Goal: Information Seeking & Learning: Learn about a topic

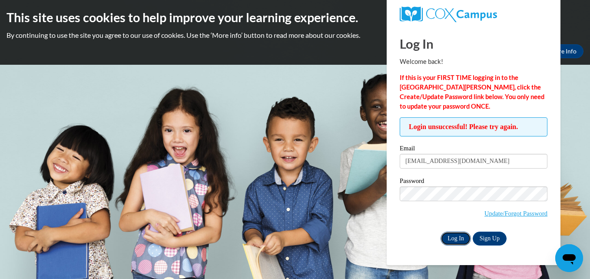
click at [466, 240] on input "Log In" at bounding box center [455, 239] width 30 height 14
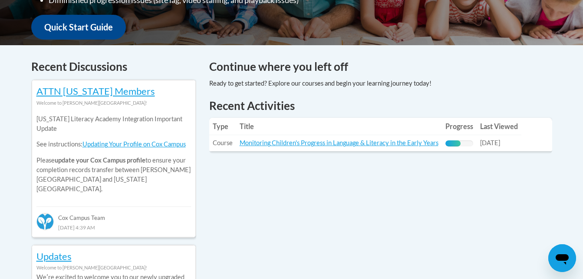
scroll to position [348, 0]
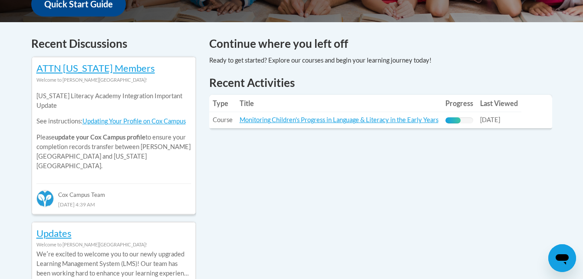
click at [527, 118] on table "Type Title Progress Last Viewed Type: Course Title: Monitoring Children's Progr…" at bounding box center [380, 111] width 343 height 33
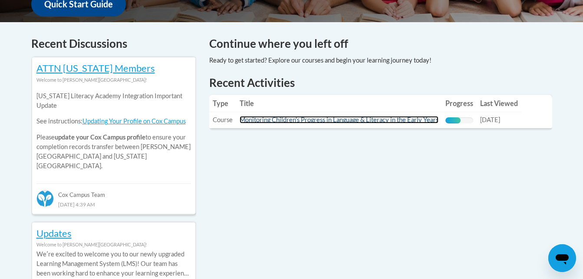
click at [352, 121] on link "Monitoring Children's Progress in Language & Literacy in the Early Years" at bounding box center [339, 119] width 199 height 7
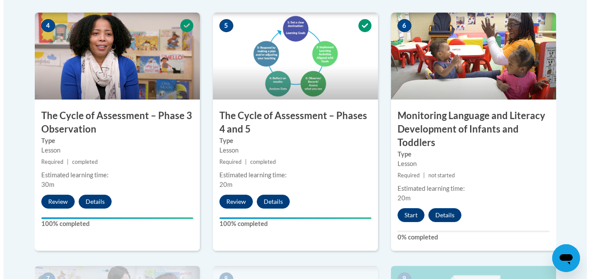
scroll to position [565, 0]
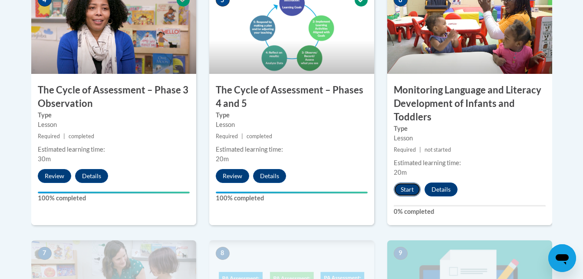
click at [409, 187] on button "Start" at bounding box center [407, 189] width 27 height 14
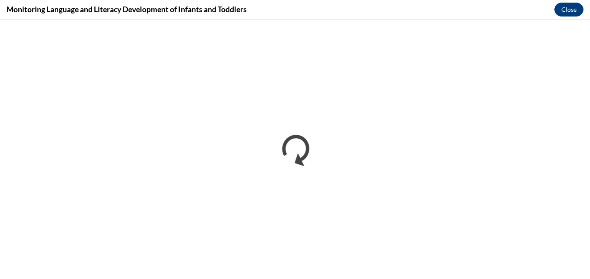
scroll to position [0, 0]
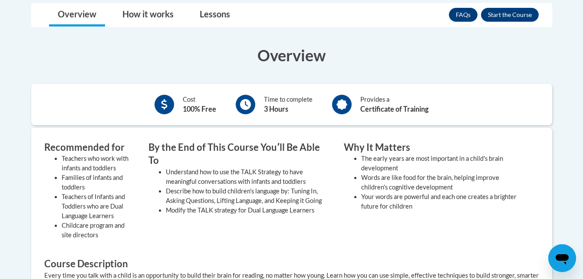
scroll to position [217, 0]
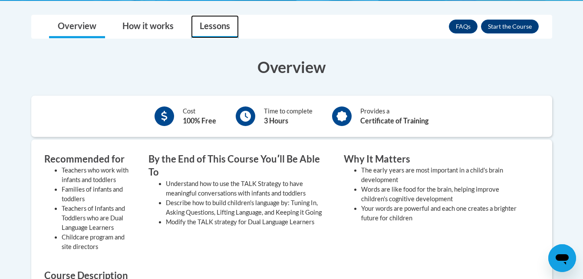
click at [226, 30] on link "Lessons" at bounding box center [215, 26] width 48 height 23
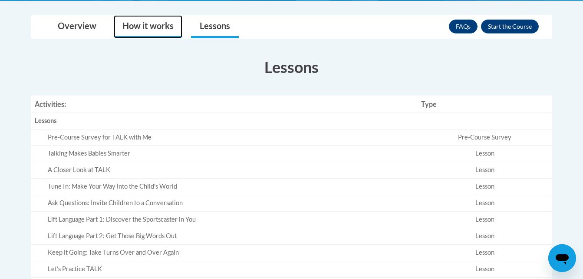
click at [147, 32] on link "How it works" at bounding box center [148, 26] width 69 height 23
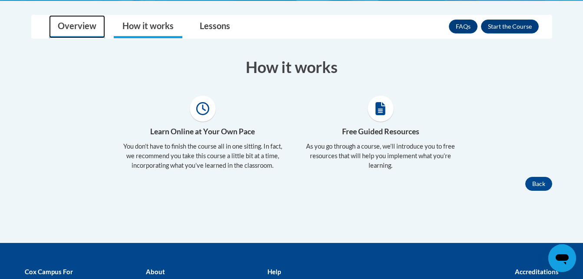
click at [86, 32] on link "Overview" at bounding box center [77, 26] width 56 height 23
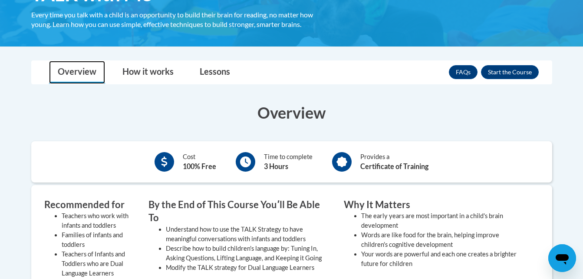
scroll to position [128, 0]
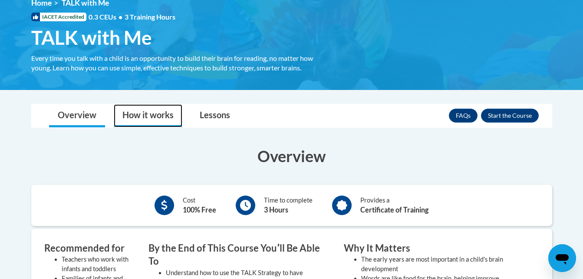
click at [147, 116] on link "How it works" at bounding box center [148, 115] width 69 height 23
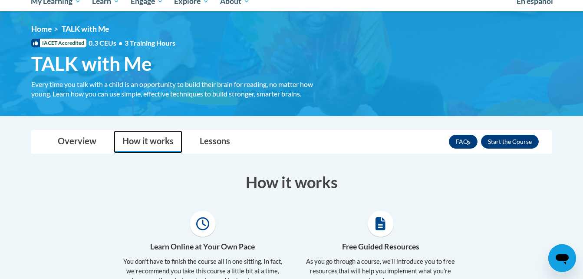
scroll to position [85, 0]
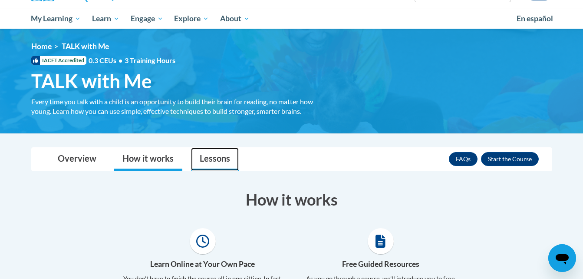
click at [216, 150] on link "Lessons" at bounding box center [215, 159] width 48 height 23
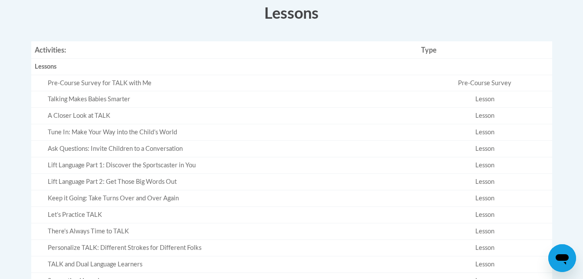
scroll to position [228, 0]
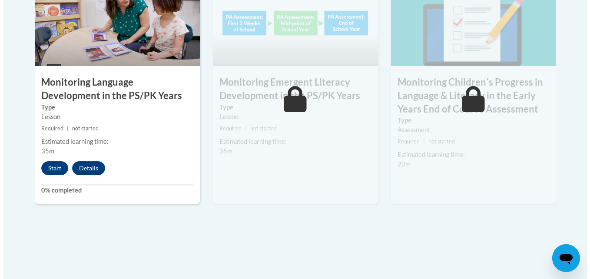
scroll to position [869, 0]
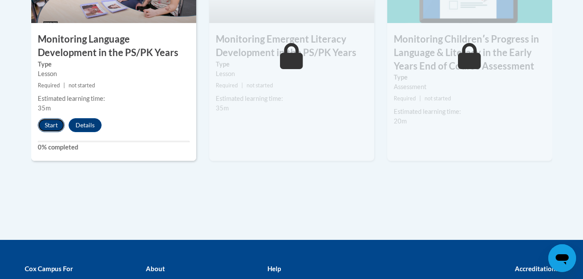
click at [53, 128] on button "Start" at bounding box center [51, 125] width 27 height 14
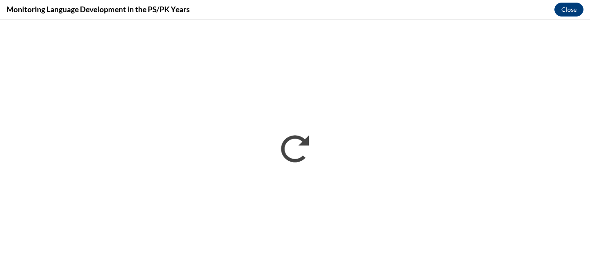
scroll to position [0, 0]
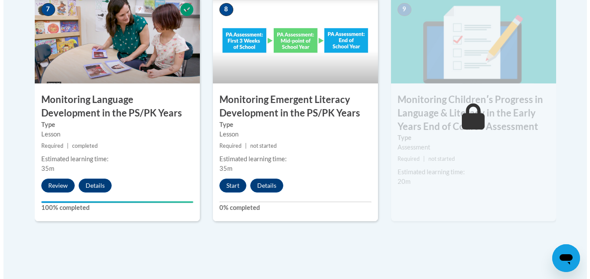
scroll to position [825, 0]
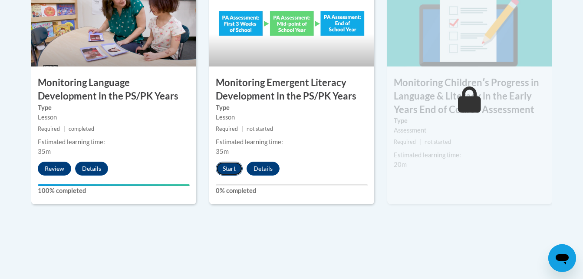
click at [232, 172] on button "Start" at bounding box center [229, 169] width 27 height 14
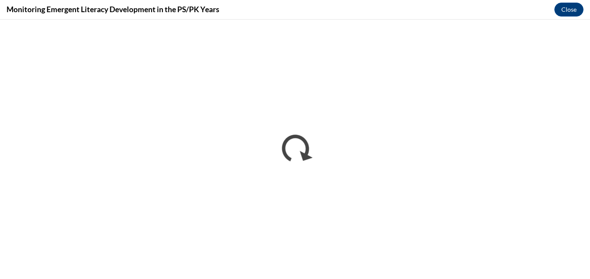
scroll to position [0, 0]
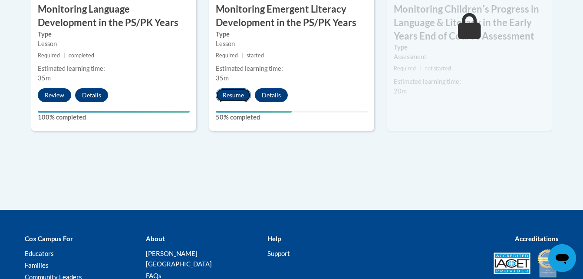
click at [238, 92] on button "Resume" at bounding box center [233, 95] width 35 height 14
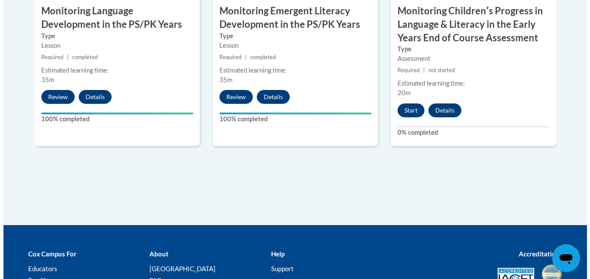
scroll to position [912, 0]
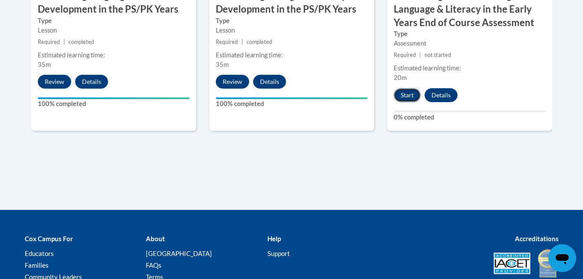
click at [404, 93] on button "Start" at bounding box center [407, 95] width 27 height 14
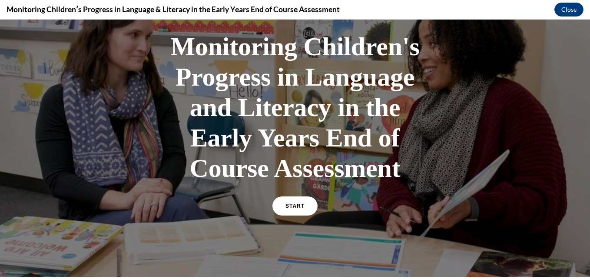
scroll to position [130, 0]
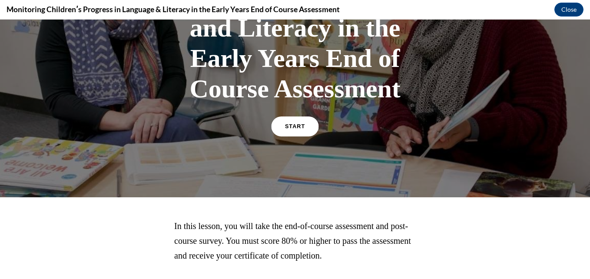
click at [301, 129] on link "START" at bounding box center [294, 126] width 47 height 20
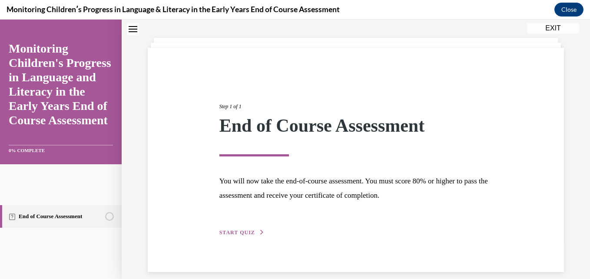
scroll to position [49, 0]
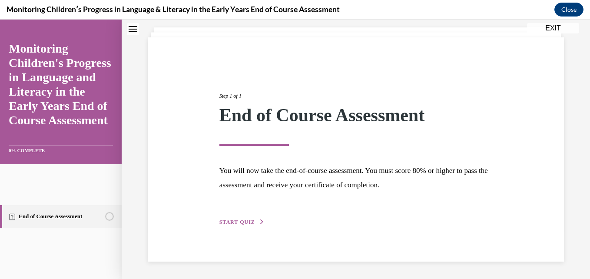
click at [246, 221] on span "START QUIZ" at bounding box center [237, 222] width 36 height 6
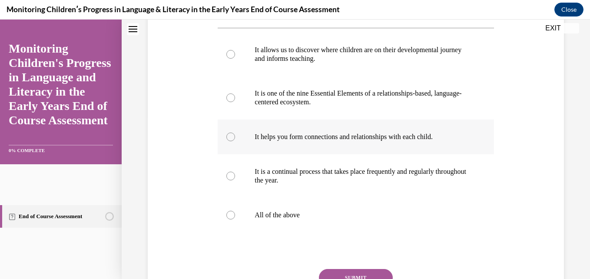
scroll to position [179, 0]
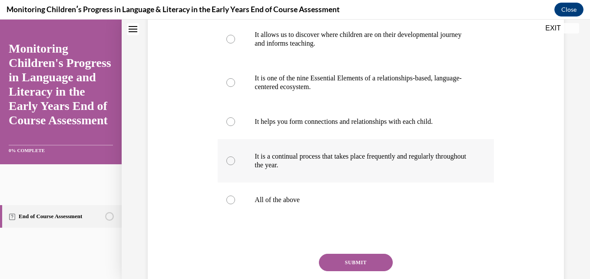
click at [236, 179] on label "It is a continual process that takes place frequently and regularly throughout …" at bounding box center [356, 160] width 276 height 43
click at [235, 165] on input "It is a continual process that takes place frequently and regularly throughout …" at bounding box center [230, 160] width 9 height 9
radio input "true"
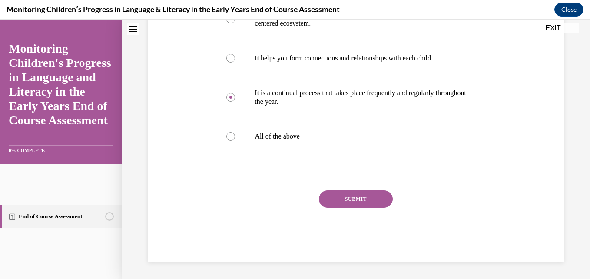
click at [321, 198] on button "SUBMIT" at bounding box center [356, 198] width 74 height 17
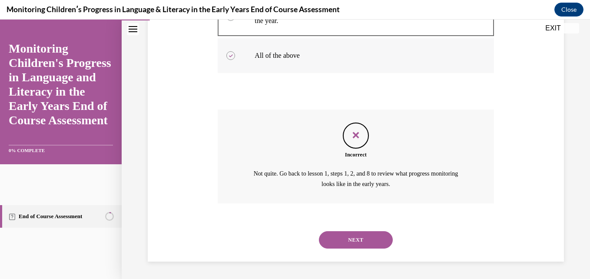
scroll to position [341, 0]
click at [349, 138] on icon "Feedback" at bounding box center [355, 135] width 13 height 13
click at [367, 234] on button "NEXT" at bounding box center [356, 239] width 74 height 17
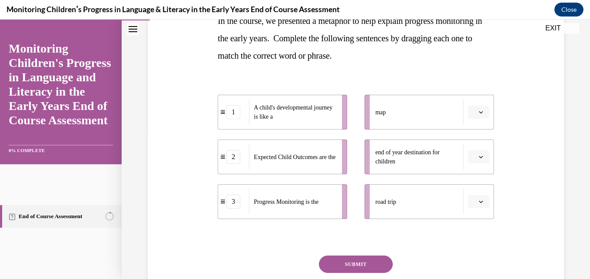
scroll to position [174, 0]
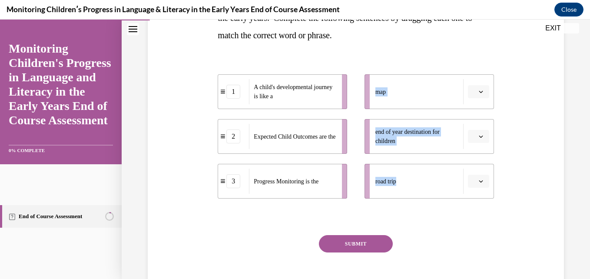
drag, startPoint x: 403, startPoint y: 185, endPoint x: 342, endPoint y: 115, distance: 92.7
click at [342, 115] on div "1 A child's developmental journey is like a 2 Expected Child Outcomes are the 3…" at bounding box center [356, 128] width 276 height 142
drag, startPoint x: 342, startPoint y: 115, endPoint x: 318, endPoint y: 97, distance: 30.5
click at [318, 97] on span "A child's developmental journey is like a" at bounding box center [295, 92] width 83 height 18
click at [399, 188] on div "road trip" at bounding box center [419, 181] width 88 height 25
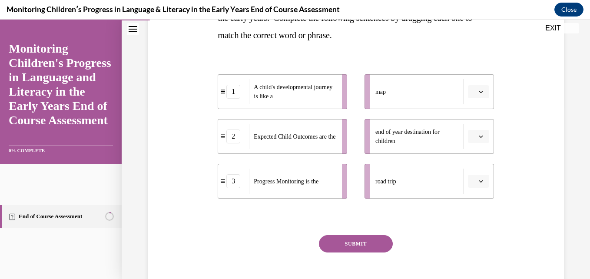
click at [479, 179] on icon "button" at bounding box center [481, 181] width 4 height 4
click at [472, 206] on div at bounding box center [472, 200] width 22 height 17
click at [471, 182] on button "button" at bounding box center [478, 181] width 21 height 13
click at [477, 211] on div "1" at bounding box center [472, 217] width 22 height 17
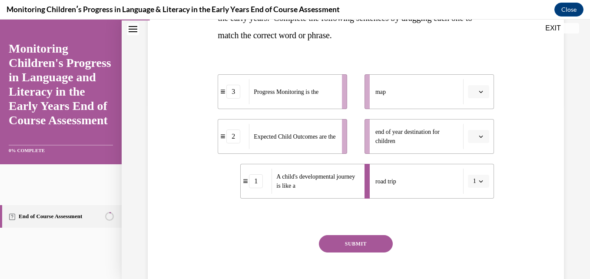
click at [479, 89] on icon "button" at bounding box center [481, 91] width 4 height 4
click at [470, 140] on div "2" at bounding box center [472, 145] width 22 height 17
click at [479, 136] on icon "button" at bounding box center [481, 136] width 4 height 4
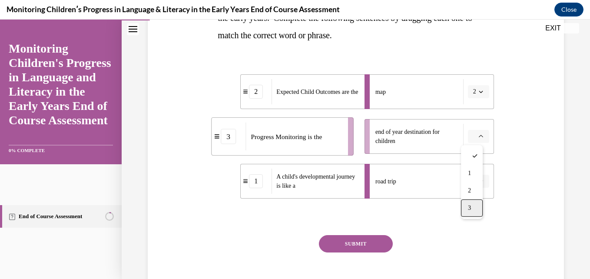
click at [470, 199] on div "3" at bounding box center [472, 207] width 22 height 17
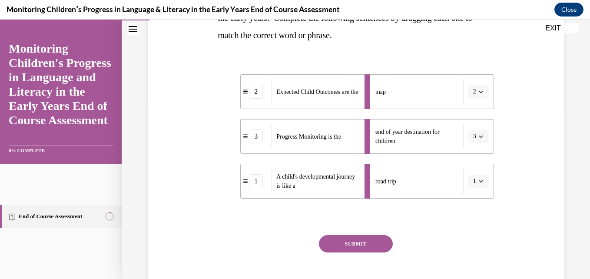
click at [358, 245] on button "SUBMIT" at bounding box center [356, 243] width 74 height 17
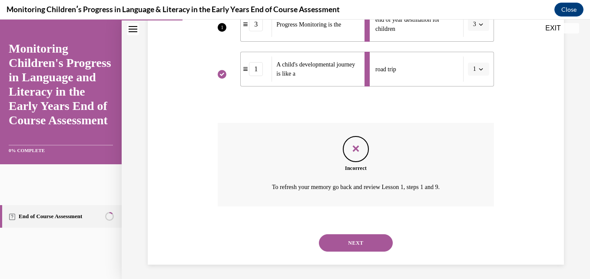
scroll to position [289, 0]
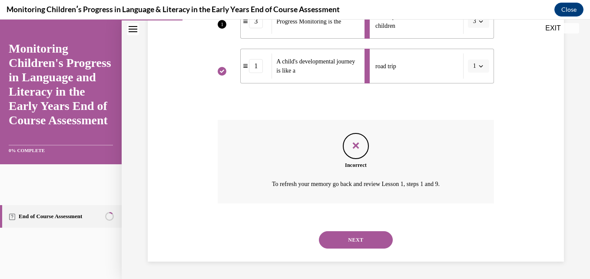
click at [366, 238] on button "NEXT" at bounding box center [356, 239] width 74 height 17
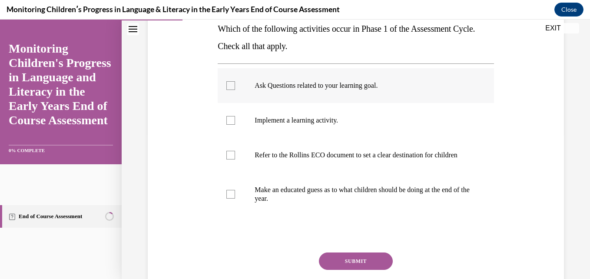
scroll to position [130, 0]
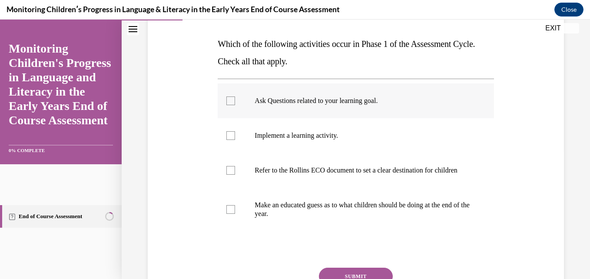
click at [232, 104] on div at bounding box center [230, 100] width 9 height 9
click at [232, 104] on input "Ask Questions related to your learning goal." at bounding box center [230, 100] width 9 height 9
checkbox input "true"
click at [233, 136] on div at bounding box center [230, 135] width 9 height 9
click at [233, 136] on input "Implement a learning activity." at bounding box center [230, 135] width 9 height 9
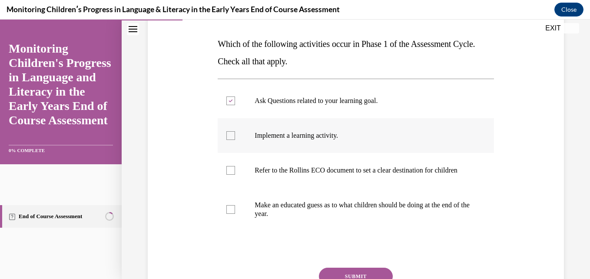
checkbox input "true"
click at [233, 172] on div at bounding box center [230, 170] width 9 height 9
click at [233, 172] on input "Refer to the Rollins ECO document to set a clear destination for children" at bounding box center [230, 170] width 9 height 9
checkbox input "true"
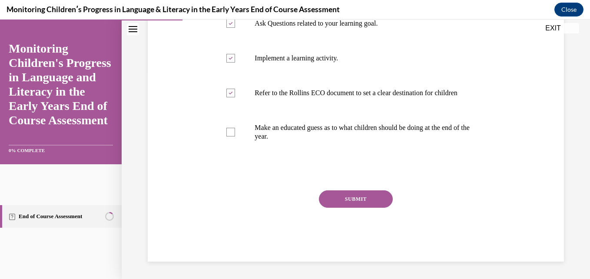
click at [339, 194] on button "SUBMIT" at bounding box center [356, 198] width 74 height 17
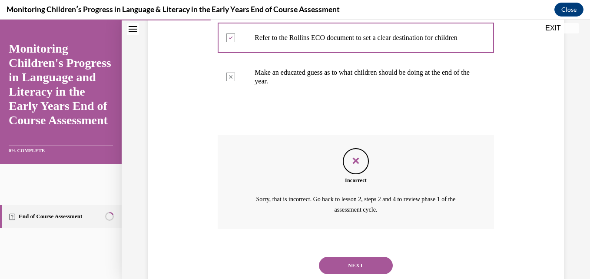
scroll to position [297, 0]
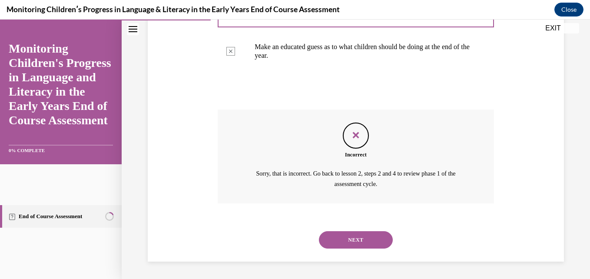
click at [361, 238] on button "NEXT" at bounding box center [356, 239] width 74 height 17
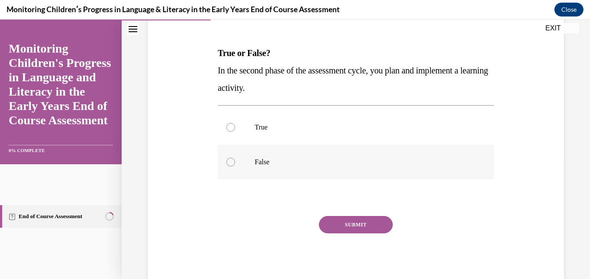
scroll to position [147, 0]
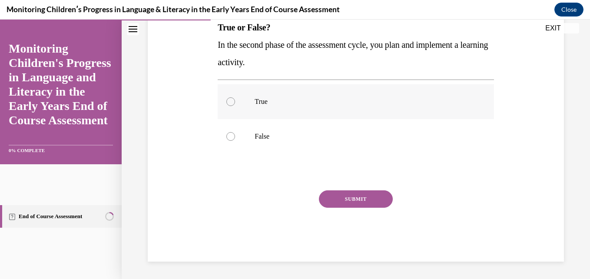
click at [232, 103] on div at bounding box center [230, 101] width 9 height 9
click at [232, 103] on input "True" at bounding box center [230, 101] width 9 height 9
radio input "true"
click at [374, 193] on button "SUBMIT" at bounding box center [356, 198] width 74 height 17
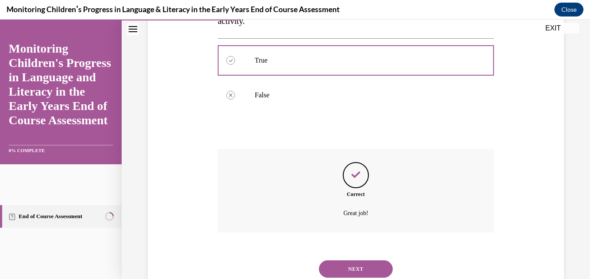
scroll to position [217, 0]
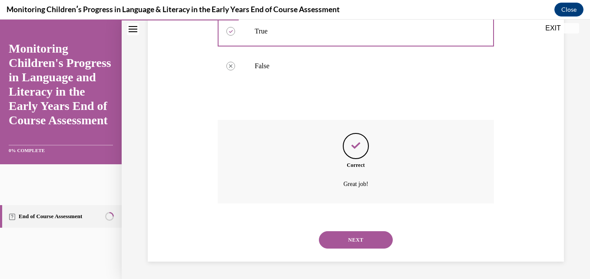
click at [374, 238] on button "NEXT" at bounding box center [356, 239] width 74 height 17
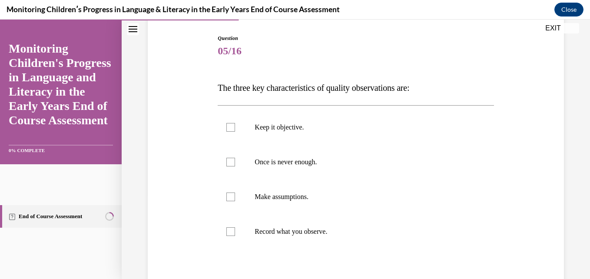
scroll to position [87, 0]
click at [262, 128] on p "Keep it objective." at bounding box center [363, 127] width 217 height 9
click at [235, 128] on input "Keep it objective." at bounding box center [230, 127] width 9 height 9
checkbox input "true"
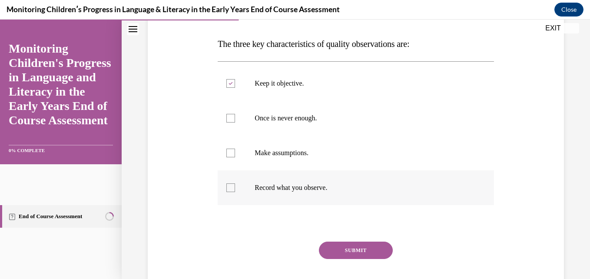
click at [240, 185] on label "Record what you observe." at bounding box center [356, 187] width 276 height 35
click at [235, 185] on input "Record what you observe." at bounding box center [230, 187] width 9 height 9
checkbox input "true"
click at [231, 123] on label "Once is never enough." at bounding box center [356, 118] width 276 height 35
click at [231, 123] on input "Once is never enough." at bounding box center [230, 118] width 9 height 9
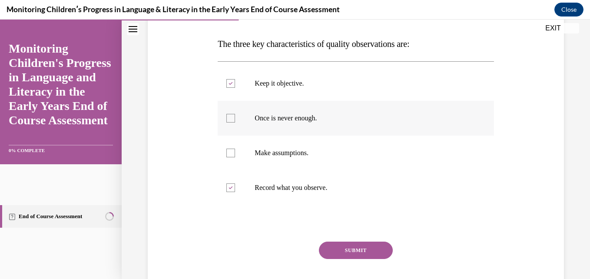
checkbox input "true"
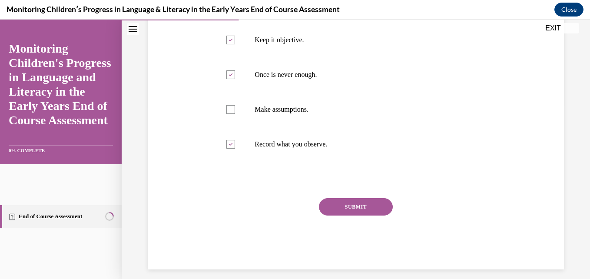
click at [353, 208] on button "SUBMIT" at bounding box center [356, 206] width 74 height 17
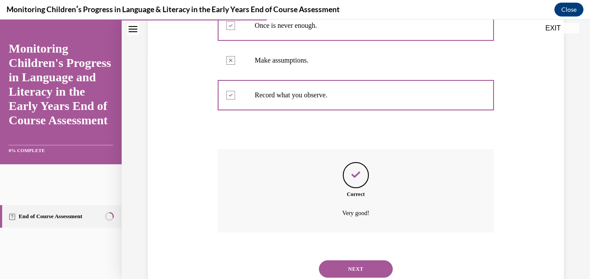
scroll to position [252, 0]
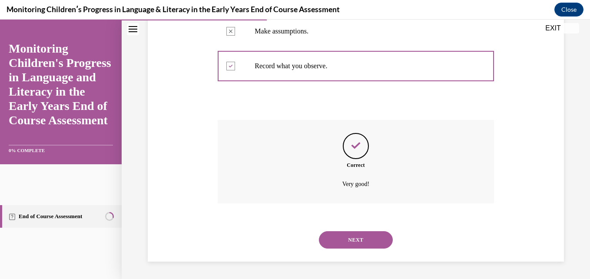
click at [368, 242] on button "NEXT" at bounding box center [356, 239] width 74 height 17
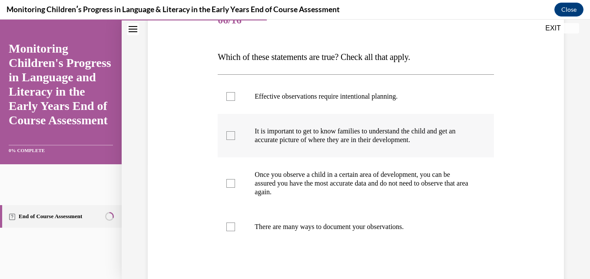
scroll to position [130, 0]
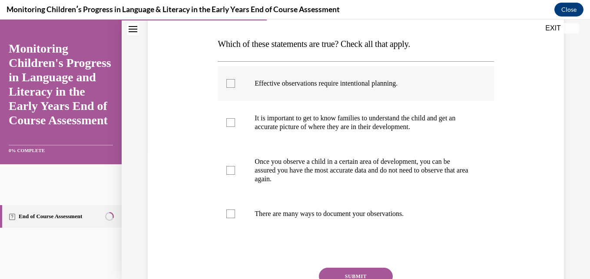
click at [288, 86] on p "Effective observations require intentional planning." at bounding box center [363, 83] width 217 height 9
click at [235, 86] on input "Effective observations require intentional planning." at bounding box center [230, 83] width 9 height 9
checkbox input "true"
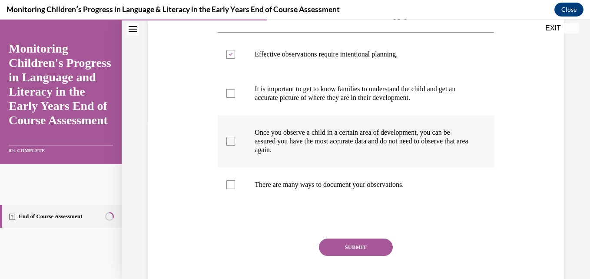
scroll to position [174, 0]
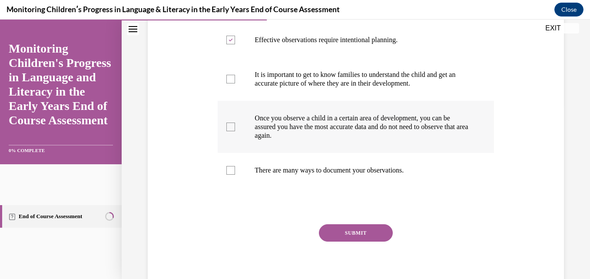
click at [237, 130] on label "Once you observe a child in a certain area of development, you can be assured y…" at bounding box center [356, 127] width 276 height 52
click at [235, 130] on input "Once you observe a child in a certain area of development, you can be assured y…" at bounding box center [230, 127] width 9 height 9
click at [237, 130] on label "Once you observe a child in a certain area of development, you can be assured y…" at bounding box center [356, 127] width 276 height 52
click at [235, 130] on input "Once you observe a child in a certain area of development, you can be assured y…" at bounding box center [230, 127] width 9 height 9
checkbox input "false"
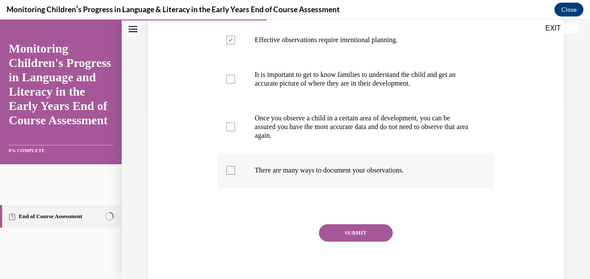
click at [241, 166] on label "There are many ways to document your observations." at bounding box center [356, 170] width 276 height 35
click at [235, 166] on input "There are many ways to document your observations." at bounding box center [230, 170] width 9 height 9
checkbox input "true"
click at [360, 233] on button "SUBMIT" at bounding box center [356, 232] width 74 height 17
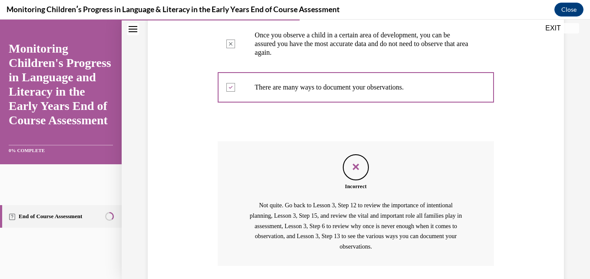
scroll to position [319, 0]
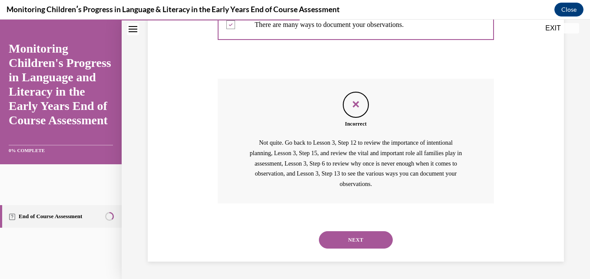
click at [337, 235] on button "NEXT" at bounding box center [356, 239] width 74 height 17
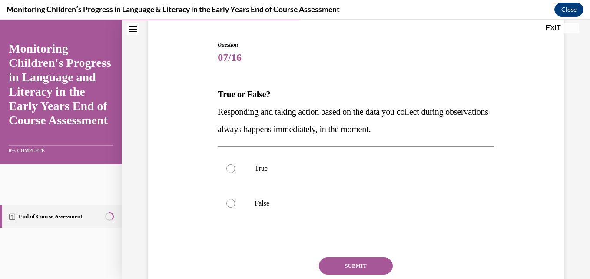
scroll to position [130, 0]
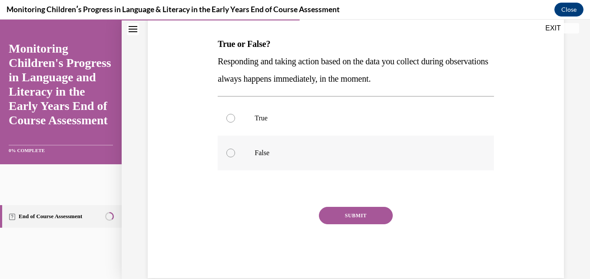
click at [258, 146] on label "False" at bounding box center [356, 153] width 276 height 35
click at [235, 149] on input "False" at bounding box center [230, 153] width 9 height 9
radio input "true"
click at [351, 215] on button "SUBMIT" at bounding box center [356, 215] width 74 height 17
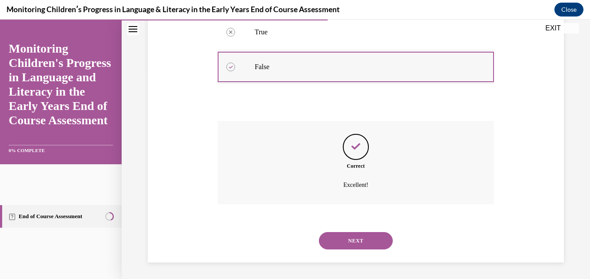
scroll to position [217, 0]
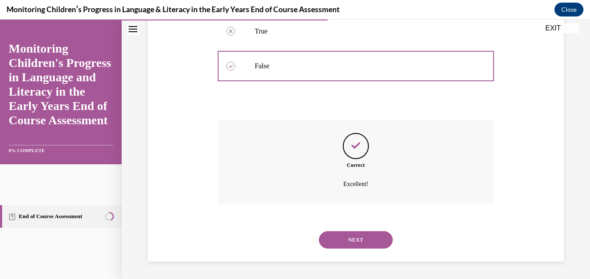
click at [378, 236] on button "NEXT" at bounding box center [356, 239] width 74 height 17
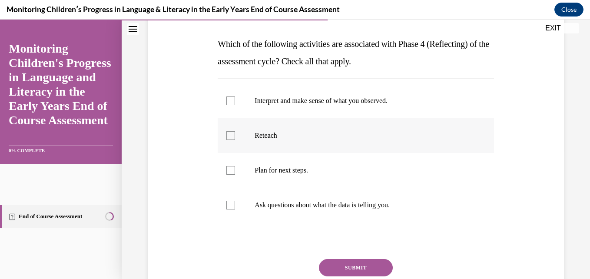
scroll to position [174, 0]
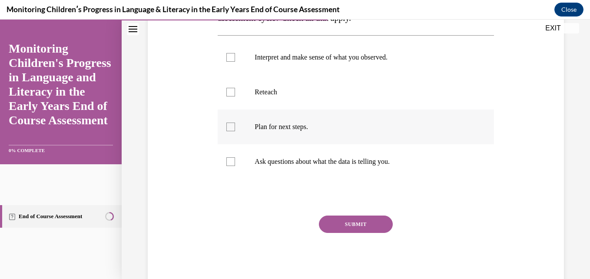
click at [225, 124] on label "Plan for next steps." at bounding box center [356, 126] width 276 height 35
click at [226, 124] on input "Plan for next steps." at bounding box center [230, 127] width 9 height 9
checkbox input "true"
click at [241, 62] on label "Interpret and make sense of what you observed." at bounding box center [356, 57] width 276 height 35
click at [235, 62] on input "Interpret and make sense of what you observed." at bounding box center [230, 57] width 9 height 9
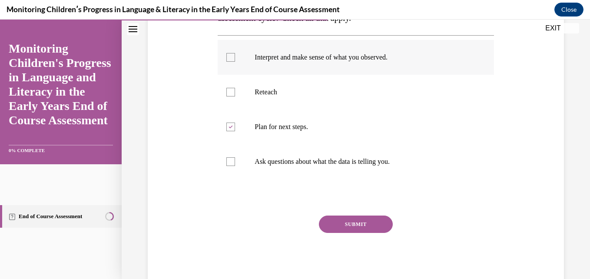
checkbox input "true"
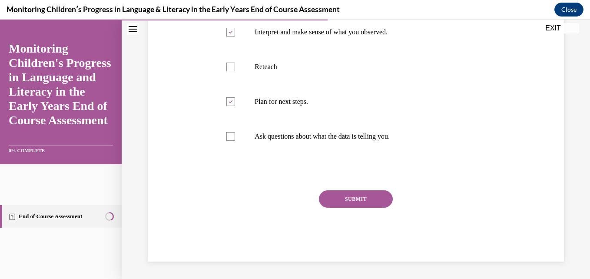
click at [353, 201] on button "SUBMIT" at bounding box center [356, 198] width 74 height 17
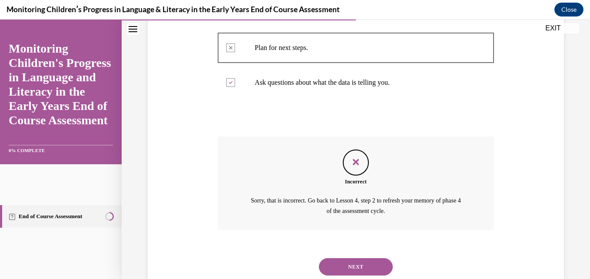
scroll to position [280, 0]
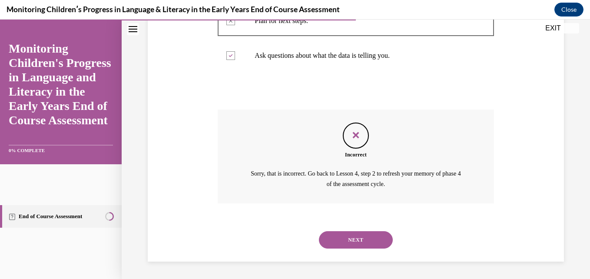
click at [354, 238] on button "NEXT" at bounding box center [356, 239] width 74 height 17
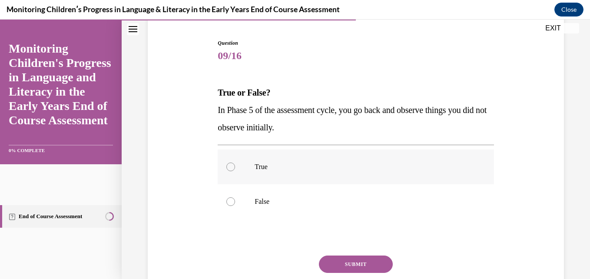
scroll to position [87, 0]
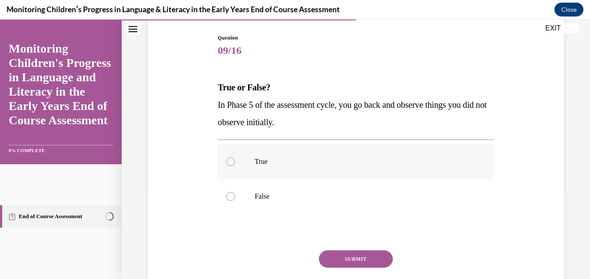
click at [229, 162] on div at bounding box center [230, 161] width 9 height 9
click at [229, 162] on input "True" at bounding box center [230, 161] width 9 height 9
radio input "true"
click at [360, 256] on button "SUBMIT" at bounding box center [356, 258] width 74 height 17
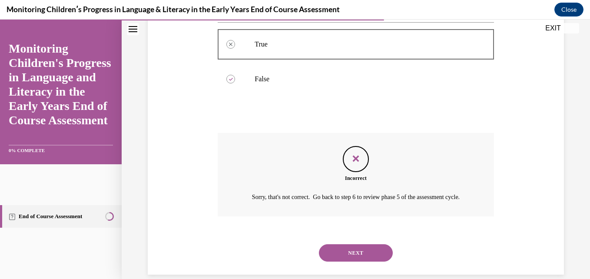
scroll to position [228, 0]
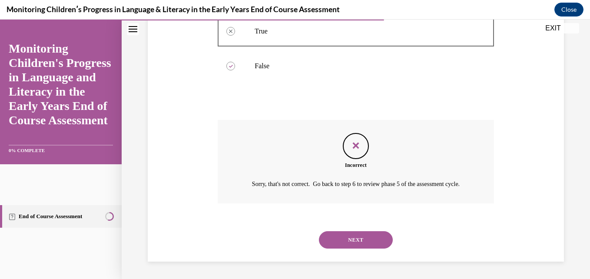
click at [361, 238] on button "NEXT" at bounding box center [356, 239] width 74 height 17
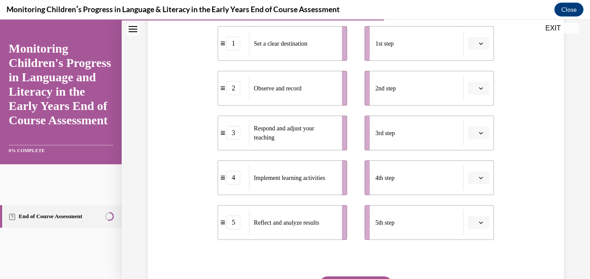
scroll to position [174, 0]
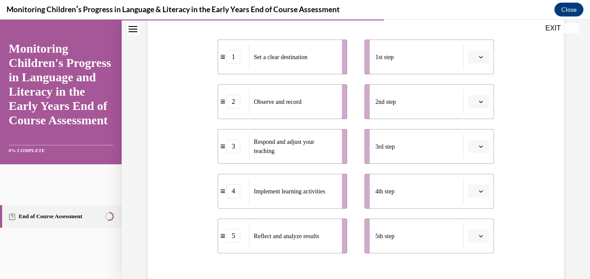
click at [307, 199] on div "Implement learning activities" at bounding box center [292, 191] width 87 height 25
click at [235, 195] on div "4" at bounding box center [233, 191] width 14 height 14
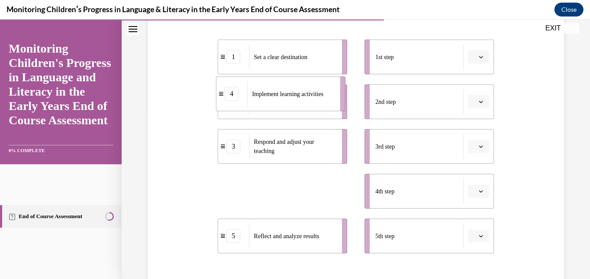
drag, startPoint x: 226, startPoint y: 195, endPoint x: 224, endPoint y: 98, distance: 97.3
click at [225, 98] on div "4" at bounding box center [232, 94] width 14 height 14
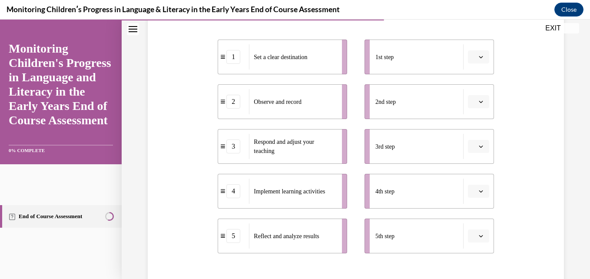
click at [479, 101] on icon "button" at bounding box center [481, 101] width 4 height 4
click at [232, 193] on div "4" at bounding box center [233, 191] width 14 height 14
click at [228, 193] on div "4" at bounding box center [233, 191] width 14 height 14
click at [225, 193] on div "4" at bounding box center [233, 191] width 31 height 14
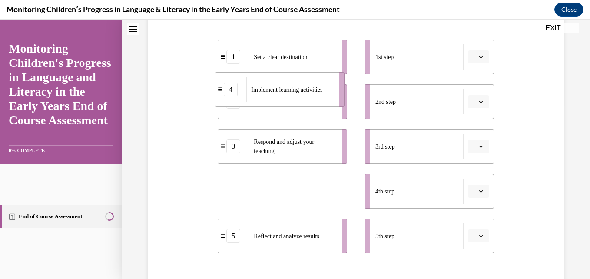
drag, startPoint x: 232, startPoint y: 199, endPoint x: 230, endPoint y: 89, distance: 109.9
click at [230, 89] on li "4 Implement learning activities" at bounding box center [279, 89] width 129 height 35
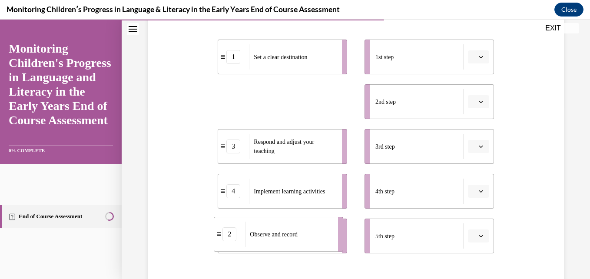
drag, startPoint x: 239, startPoint y: 113, endPoint x: 232, endPoint y: 242, distance: 129.6
click at [232, 242] on li "2 Observe and record" at bounding box center [278, 234] width 129 height 35
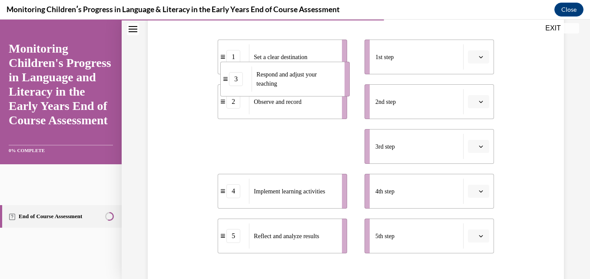
drag, startPoint x: 244, startPoint y: 158, endPoint x: 243, endPoint y: 90, distance: 67.3
click at [244, 90] on li "3 Respond and adjust your teaching" at bounding box center [284, 79] width 129 height 35
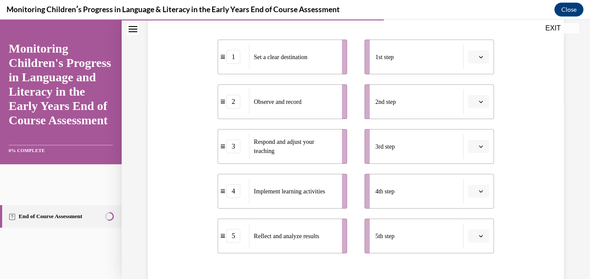
click at [479, 102] on icon "button" at bounding box center [481, 101] width 4 height 4
click at [472, 187] on div "4" at bounding box center [472, 190] width 22 height 17
click at [478, 57] on span "button" at bounding box center [481, 57] width 6 height 6
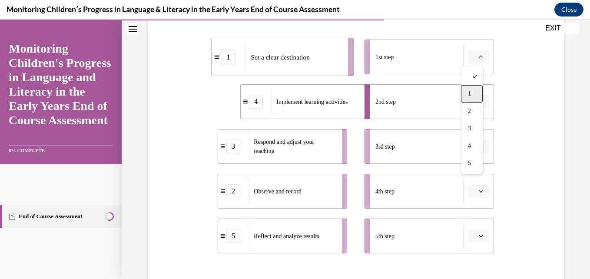
click at [473, 93] on div "1" at bounding box center [472, 93] width 22 height 17
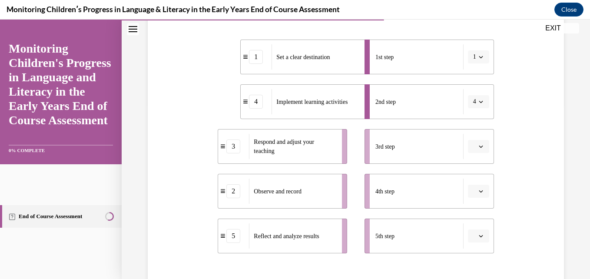
click at [478, 190] on span "button" at bounding box center [481, 191] width 6 height 6
click at [468, 139] on span "3" at bounding box center [469, 136] width 3 height 7
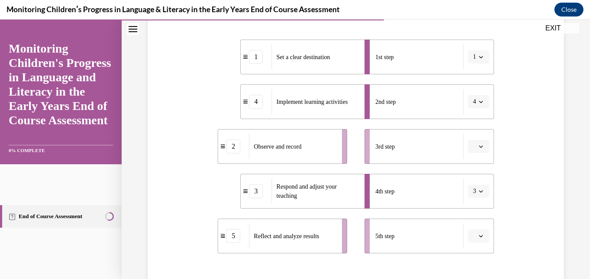
click at [473, 190] on span "3" at bounding box center [474, 191] width 3 height 9
click at [470, 173] on div "5" at bounding box center [470, 171] width 22 height 17
click at [482, 232] on button "button" at bounding box center [478, 235] width 21 height 13
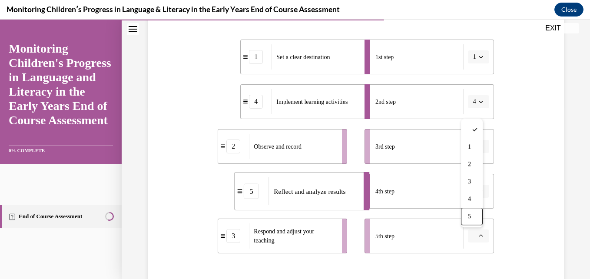
click at [479, 235] on icon "button" at bounding box center [481, 236] width 4 height 2
click at [479, 235] on icon "button" at bounding box center [481, 236] width 4 height 4
click at [470, 214] on span "5" at bounding box center [469, 216] width 3 height 7
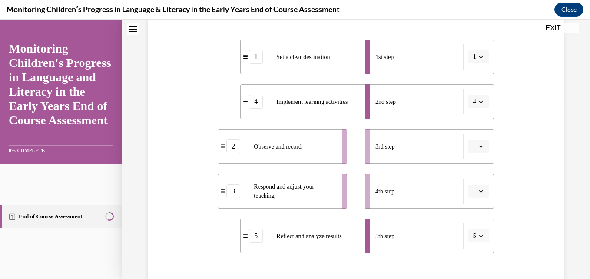
click at [328, 201] on div "Respond and adjust your teaching" at bounding box center [292, 191] width 87 height 25
click at [479, 190] on icon "button" at bounding box center [481, 191] width 4 height 4
click at [467, 139] on div "3" at bounding box center [472, 136] width 22 height 17
click at [475, 142] on button "button" at bounding box center [478, 146] width 21 height 13
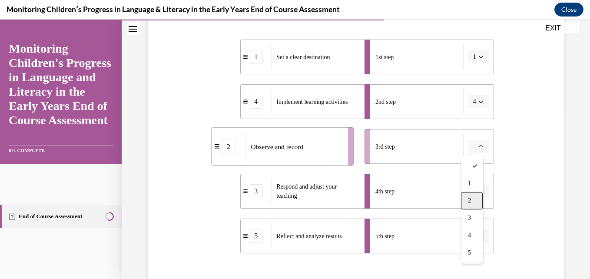
click at [472, 200] on div "2" at bounding box center [472, 200] width 22 height 17
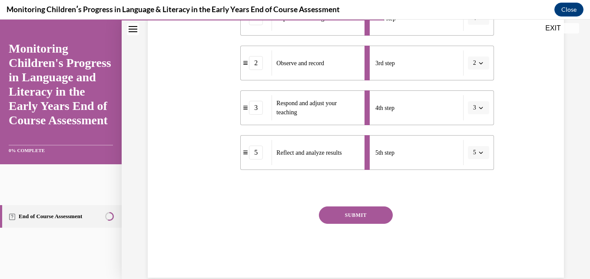
scroll to position [261, 0]
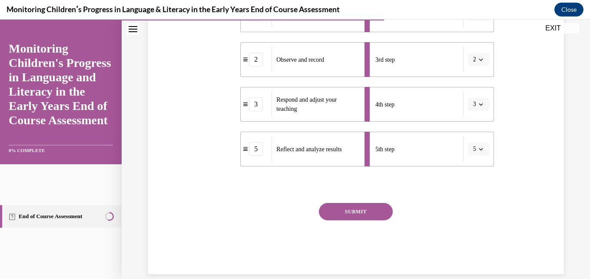
click at [352, 209] on button "SUBMIT" at bounding box center [356, 211] width 74 height 17
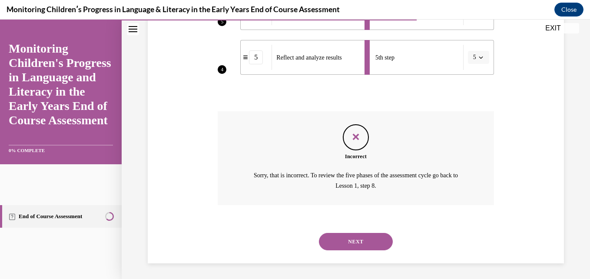
scroll to position [354, 0]
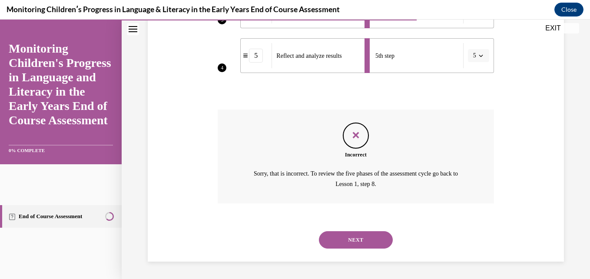
click at [364, 244] on button "NEXT" at bounding box center [356, 239] width 74 height 17
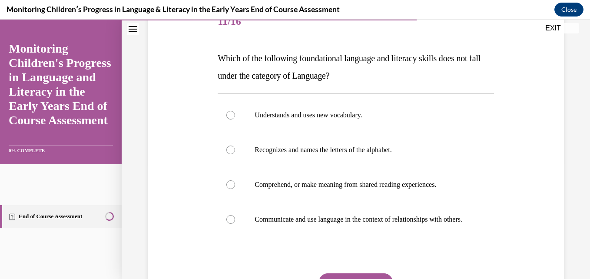
scroll to position [130, 0]
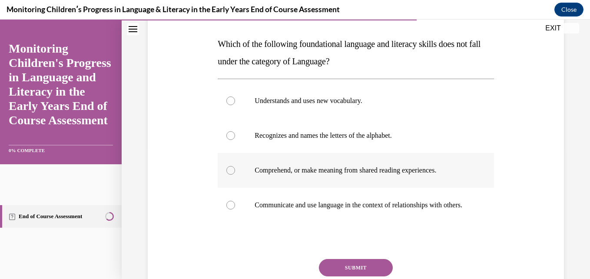
click at [262, 171] on p "Comprehend, or make meaning from shared reading experiences." at bounding box center [363, 170] width 217 height 9
click at [235, 171] on input "Comprehend, or make meaning from shared reading experiences." at bounding box center [230, 170] width 9 height 9
radio input "true"
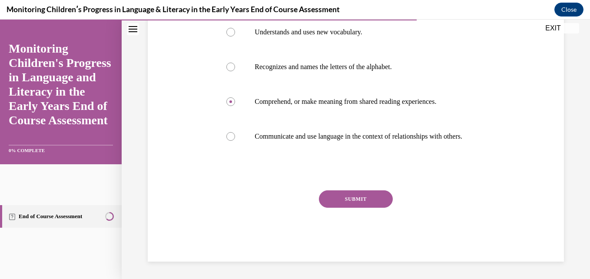
scroll to position [208, 0]
click at [395, 132] on p "Communicate and use language in the context of relationships with others." at bounding box center [363, 136] width 217 height 9
click at [235, 132] on input "Communicate and use language in the context of relationships with others." at bounding box center [230, 136] width 9 height 9
radio input "true"
click at [370, 199] on button "SUBMIT" at bounding box center [356, 198] width 74 height 17
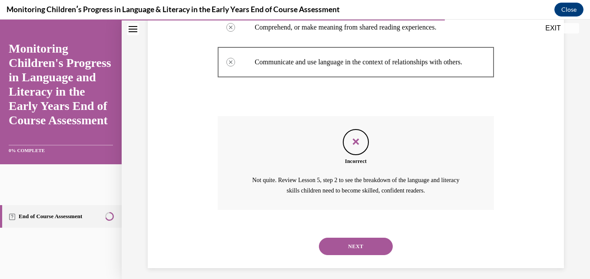
scroll to position [288, 0]
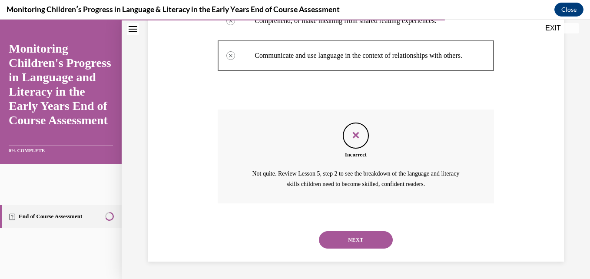
click at [358, 237] on button "NEXT" at bounding box center [356, 239] width 74 height 17
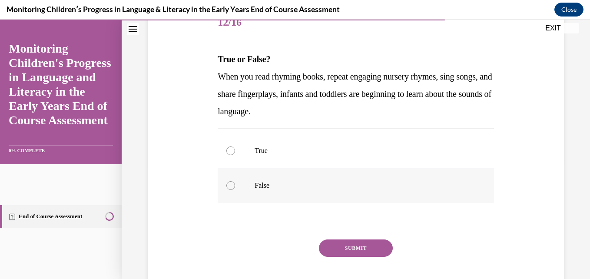
scroll to position [130, 0]
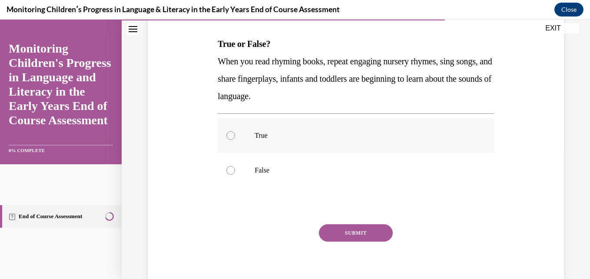
click at [269, 134] on p "True" at bounding box center [363, 135] width 217 height 9
click at [235, 134] on input "True" at bounding box center [230, 135] width 9 height 9
radio input "true"
click at [325, 237] on button "SUBMIT" at bounding box center [356, 232] width 74 height 17
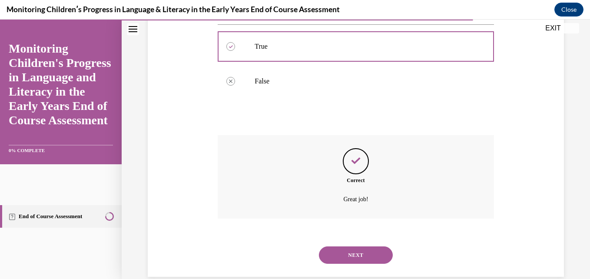
scroll to position [235, 0]
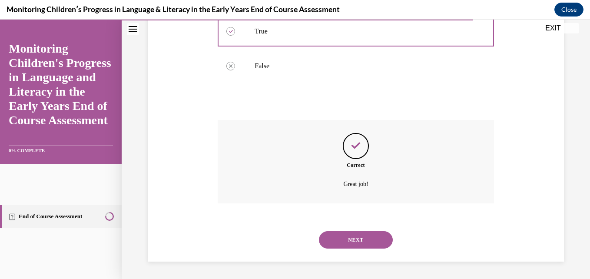
click at [361, 240] on button "NEXT" at bounding box center [356, 239] width 74 height 17
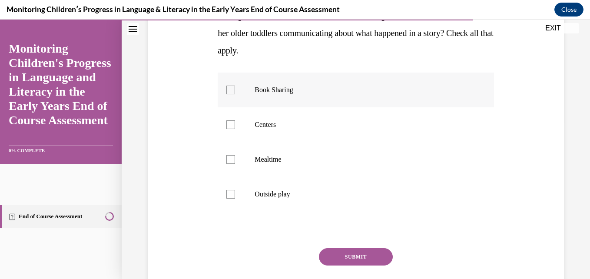
scroll to position [174, 0]
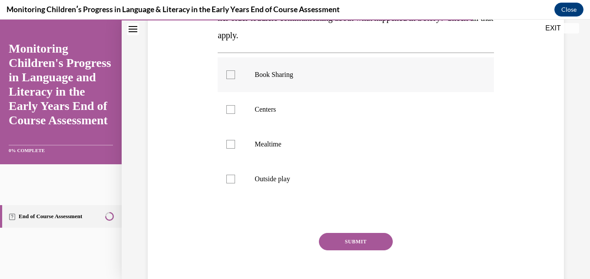
click at [227, 72] on div at bounding box center [230, 74] width 9 height 9
click at [227, 72] on input "Book Sharing" at bounding box center [230, 74] width 9 height 9
checkbox input "true"
click at [232, 144] on div at bounding box center [230, 144] width 9 height 9
click at [232, 144] on input "Mealtime" at bounding box center [230, 144] width 9 height 9
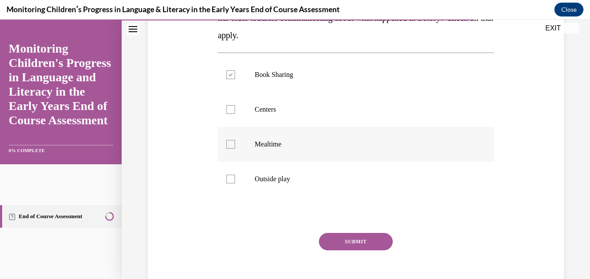
checkbox input "true"
click at [225, 113] on label "Centers" at bounding box center [356, 109] width 276 height 35
click at [226, 113] on input "Centers" at bounding box center [230, 109] width 9 height 9
checkbox input "true"
click at [345, 235] on button "SUBMIT" at bounding box center [356, 241] width 74 height 17
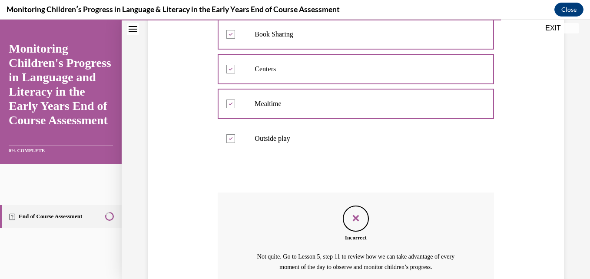
scroll to position [297, 0]
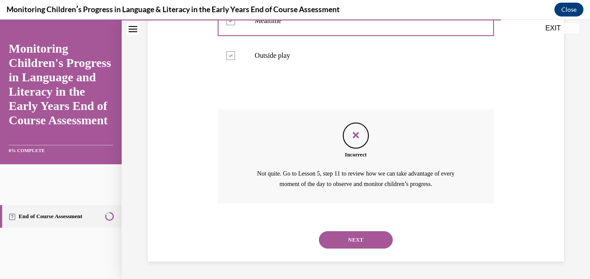
click at [365, 238] on button "NEXT" at bounding box center [356, 239] width 74 height 17
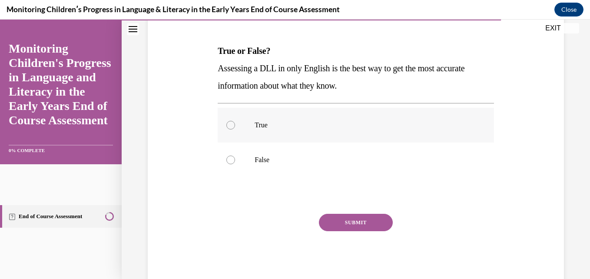
scroll to position [130, 0]
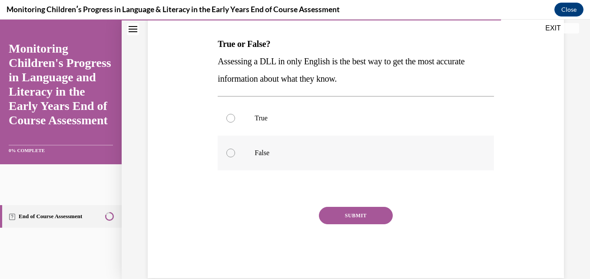
click at [291, 156] on p "False" at bounding box center [363, 153] width 217 height 9
click at [235, 156] on input "False" at bounding box center [230, 153] width 9 height 9
radio input "true"
click at [344, 217] on button "SUBMIT" at bounding box center [356, 215] width 74 height 17
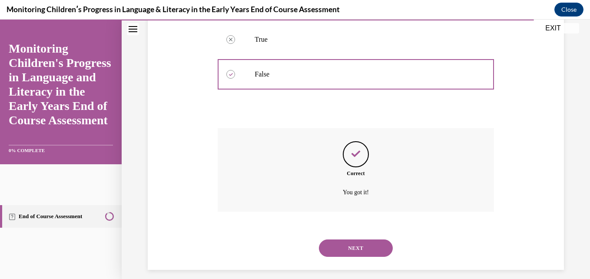
scroll to position [217, 0]
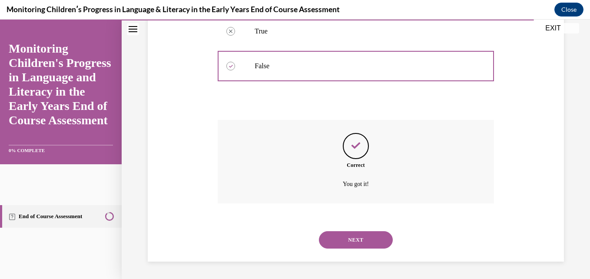
click at [341, 242] on button "NEXT" at bounding box center [356, 239] width 74 height 17
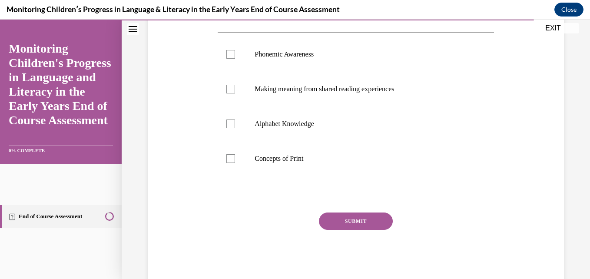
scroll to position [216, 0]
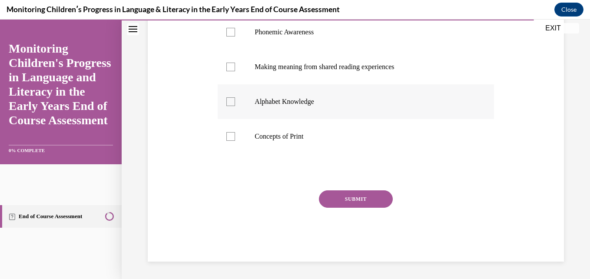
click at [226, 102] on div at bounding box center [230, 101] width 9 height 9
click at [226, 102] on input "Alphabet Knowledge" at bounding box center [230, 101] width 9 height 9
checkbox input "true"
click at [229, 31] on div at bounding box center [230, 32] width 9 height 9
click at [229, 31] on input "Phonemic Awareness" at bounding box center [230, 32] width 9 height 9
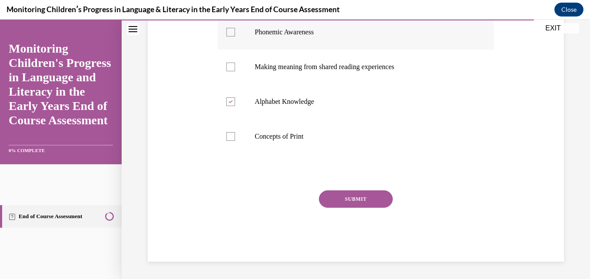
checkbox input "true"
click at [232, 139] on div at bounding box center [230, 136] width 9 height 9
click at [232, 139] on input "Concepts of Print" at bounding box center [230, 136] width 9 height 9
checkbox input "true"
click at [329, 199] on button "SUBMIT" at bounding box center [356, 198] width 74 height 17
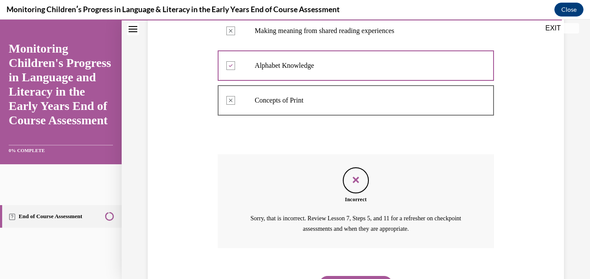
scroll to position [297, 0]
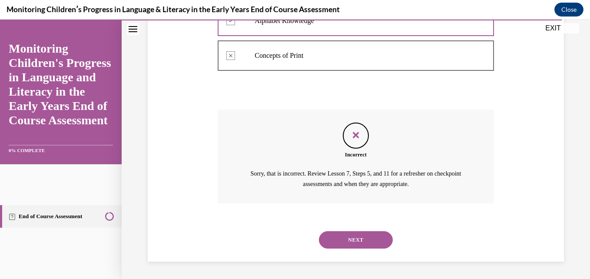
click at [362, 231] on button "NEXT" at bounding box center [356, 239] width 74 height 17
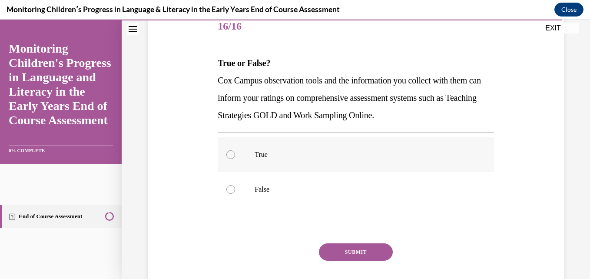
scroll to position [130, 0]
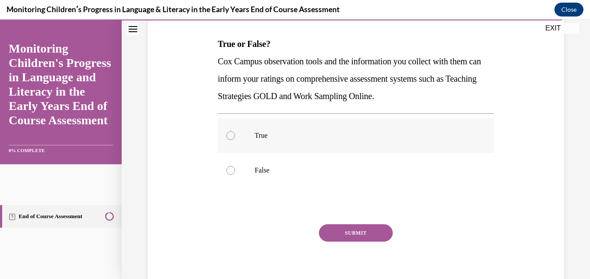
click at [245, 132] on label "True" at bounding box center [356, 135] width 276 height 35
click at [235, 132] on input "True" at bounding box center [230, 135] width 9 height 9
radio input "true"
click at [333, 234] on button "SUBMIT" at bounding box center [356, 232] width 74 height 17
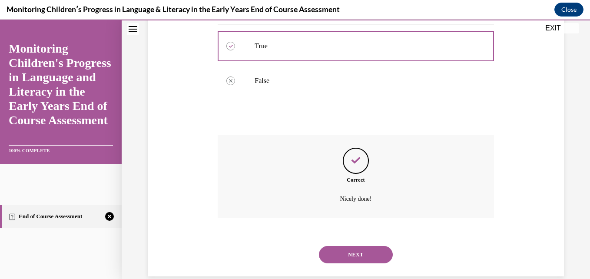
scroll to position [235, 0]
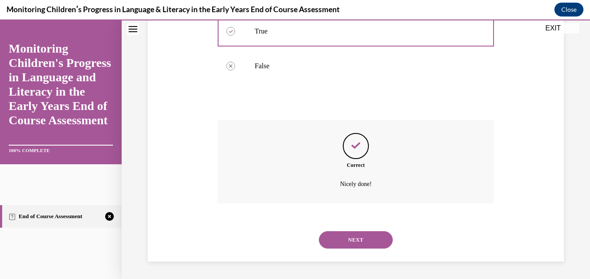
click at [368, 238] on button "NEXT" at bounding box center [356, 239] width 74 height 17
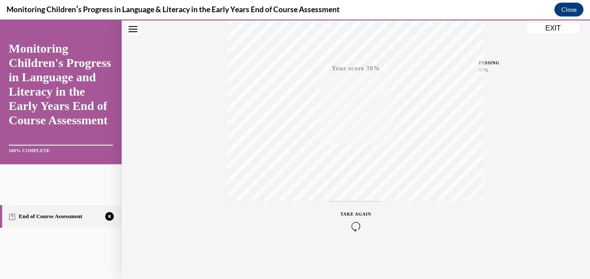
scroll to position [186, 0]
click at [345, 219] on div "TAKE AGAIN" at bounding box center [356, 220] width 31 height 20
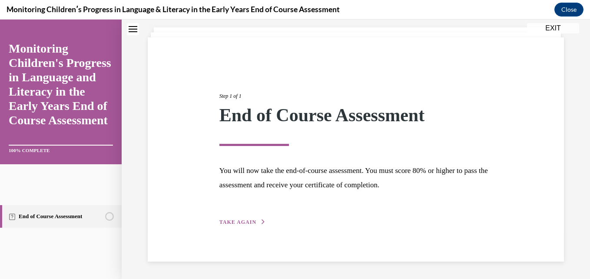
scroll to position [49, 0]
click at [252, 223] on span "TAKE AGAIN" at bounding box center [237, 222] width 37 height 6
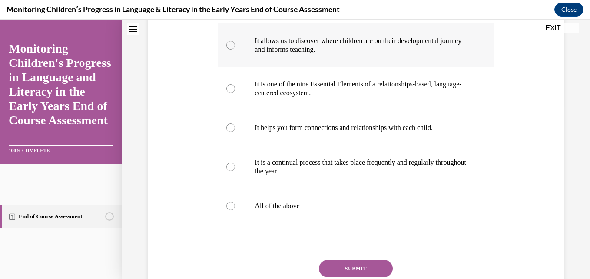
scroll to position [174, 0]
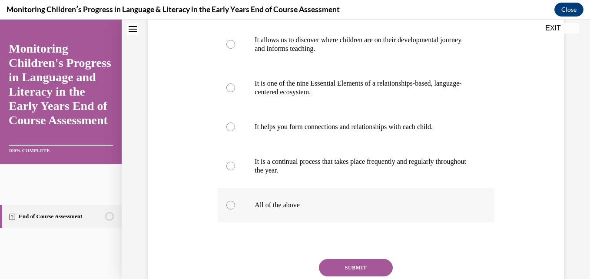
click at [263, 209] on p "All of the above" at bounding box center [363, 205] width 217 height 9
click at [235, 209] on input "All of the above" at bounding box center [230, 205] width 9 height 9
radio input "true"
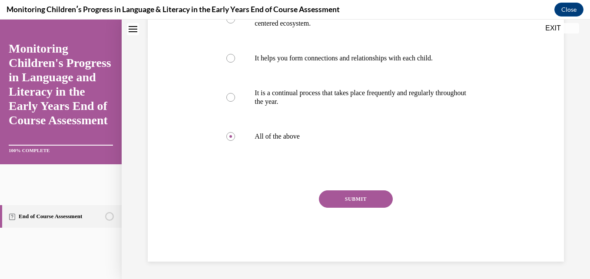
click at [323, 203] on button "SUBMIT" at bounding box center [356, 198] width 74 height 17
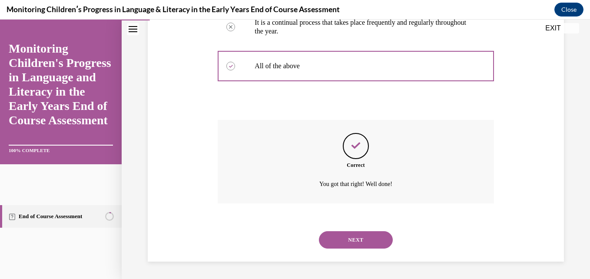
scroll to position [330, 0]
click at [355, 234] on button "NEXT" at bounding box center [356, 239] width 74 height 17
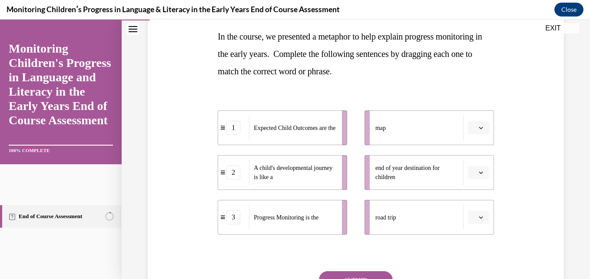
scroll to position [174, 0]
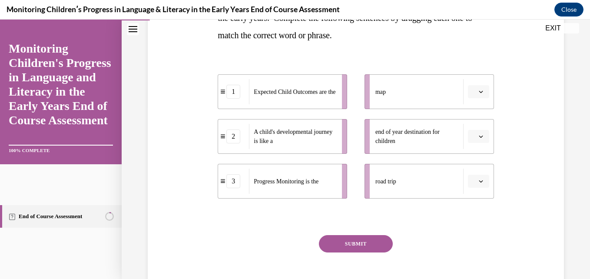
click at [333, 141] on span "A child's developmental journey is like a" at bounding box center [295, 136] width 83 height 18
click at [239, 136] on div "2" at bounding box center [233, 136] width 31 height 14
click at [480, 178] on button "button" at bounding box center [478, 181] width 21 height 13
click at [474, 240] on div "2" at bounding box center [472, 235] width 22 height 17
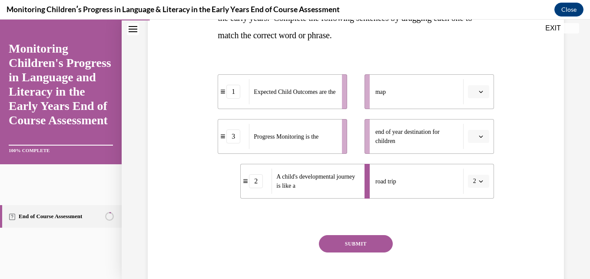
click at [470, 86] on button "button" at bounding box center [478, 91] width 21 height 13
click at [475, 158] on div "3" at bounding box center [472, 163] width 22 height 17
click at [479, 137] on button "button" at bounding box center [478, 136] width 21 height 13
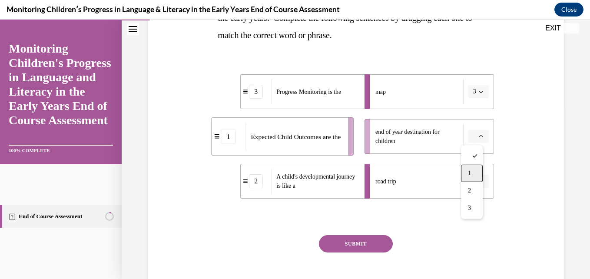
click at [475, 170] on div "1" at bounding box center [472, 173] width 22 height 17
click at [367, 245] on button "SUBMIT" at bounding box center [356, 243] width 74 height 17
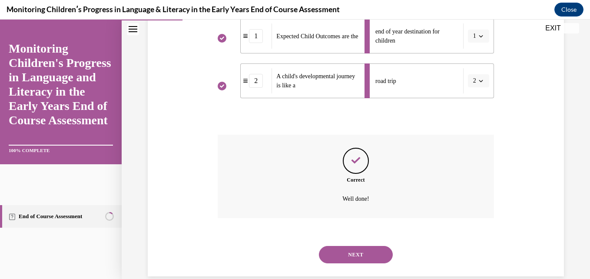
scroll to position [289, 0]
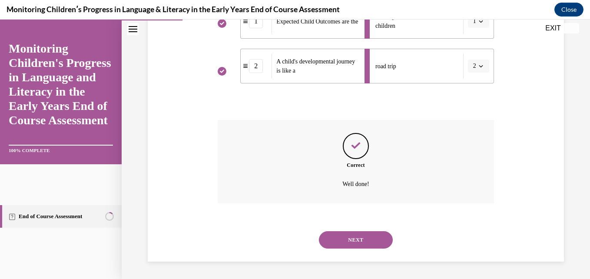
click at [363, 238] on button "NEXT" at bounding box center [356, 239] width 74 height 17
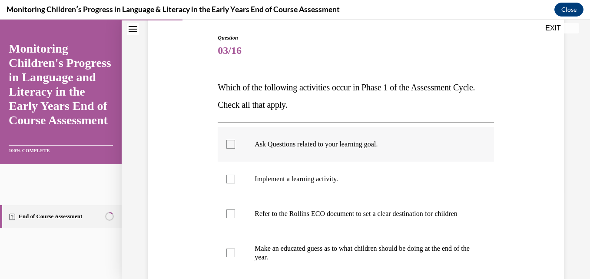
scroll to position [130, 0]
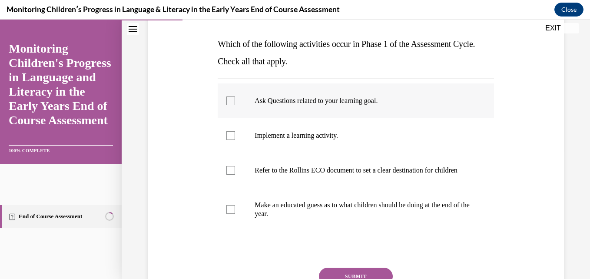
click at [303, 100] on p "Ask Questions related to your learning goal." at bounding box center [363, 100] width 217 height 9
click at [235, 100] on input "Ask Questions related to your learning goal." at bounding box center [230, 100] width 9 height 9
checkbox input "true"
click at [296, 135] on p "Implement a learning activity." at bounding box center [363, 135] width 217 height 9
click at [235, 135] on input "Implement a learning activity." at bounding box center [230, 135] width 9 height 9
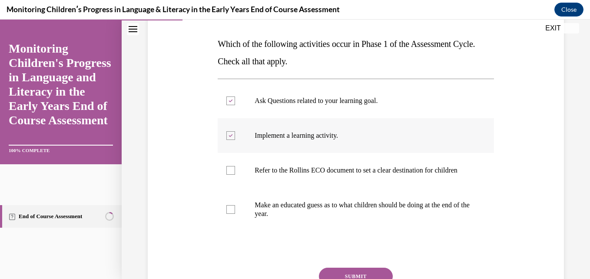
click at [229, 136] on icon at bounding box center [231, 135] width 4 height 3
click at [228, 136] on input "Implement a learning activity." at bounding box center [230, 135] width 9 height 9
checkbox input "false"
click at [226, 175] on div at bounding box center [230, 170] width 9 height 9
click at [226, 175] on input "Refer to the Rollins ECO document to set a clear destination for children" at bounding box center [230, 170] width 9 height 9
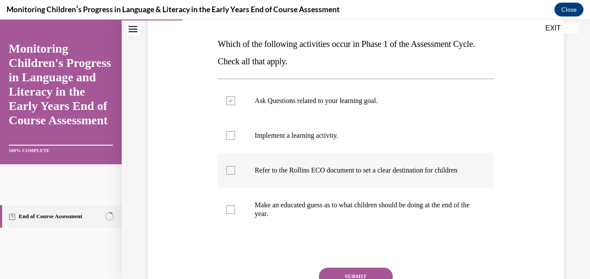
checkbox input "true"
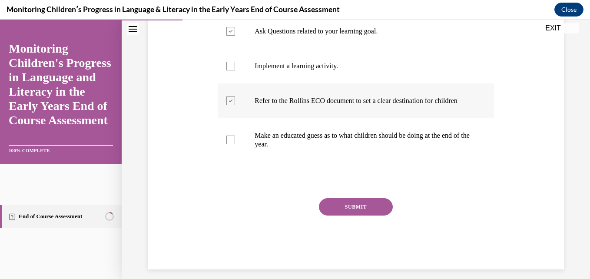
scroll to position [216, 0]
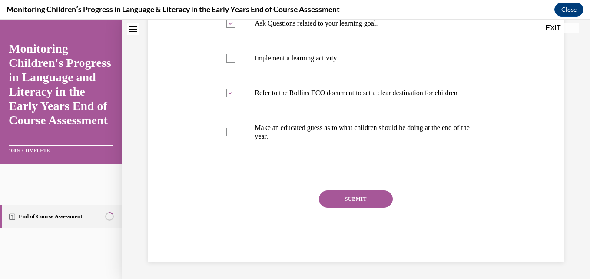
click at [344, 201] on button "SUBMIT" at bounding box center [356, 198] width 74 height 17
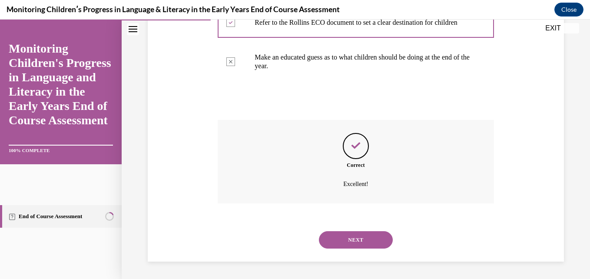
scroll to position [287, 0]
click at [350, 243] on button "NEXT" at bounding box center [356, 239] width 74 height 17
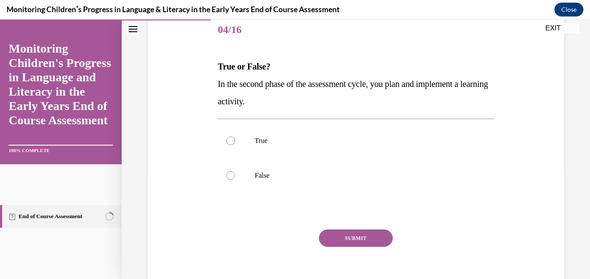
scroll to position [130, 0]
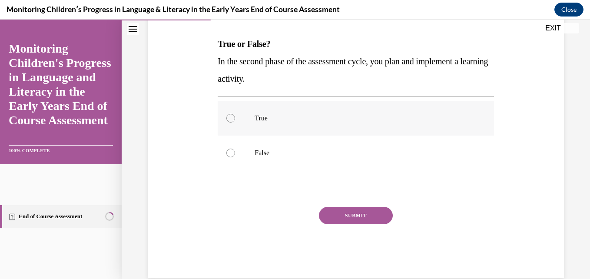
click at [237, 116] on label "True" at bounding box center [356, 118] width 276 height 35
click at [235, 116] on input "True" at bounding box center [230, 118] width 9 height 9
radio input "true"
click at [343, 215] on button "SUBMIT" at bounding box center [356, 215] width 74 height 17
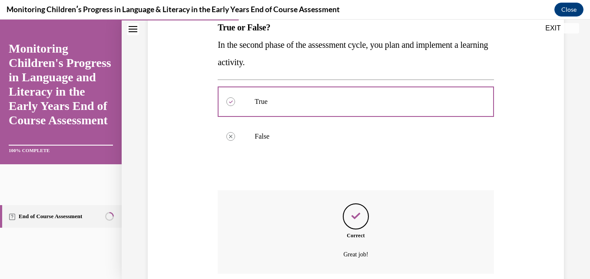
scroll to position [217, 0]
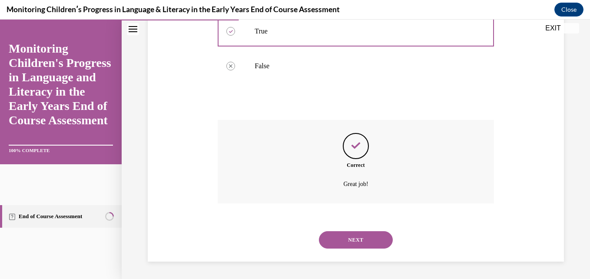
click at [351, 232] on button "NEXT" at bounding box center [356, 239] width 74 height 17
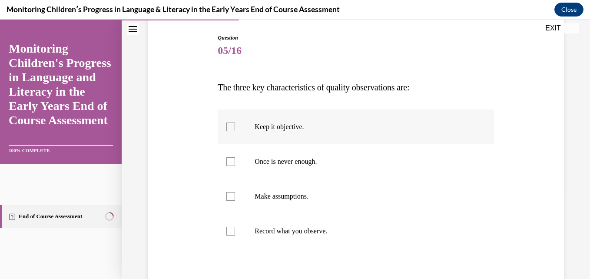
scroll to position [130, 0]
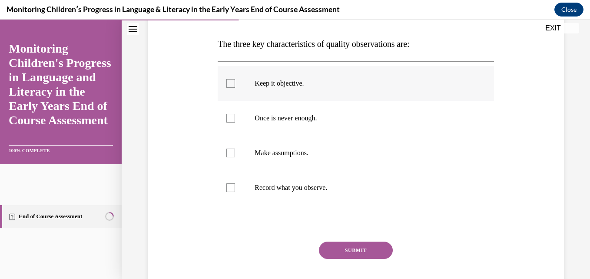
click at [287, 82] on p "Keep it objective." at bounding box center [363, 83] width 217 height 9
click at [235, 82] on input "Keep it objective." at bounding box center [230, 83] width 9 height 9
checkbox input "true"
click at [232, 117] on div at bounding box center [230, 118] width 9 height 9
click at [232, 117] on input "Once is never enough." at bounding box center [230, 118] width 9 height 9
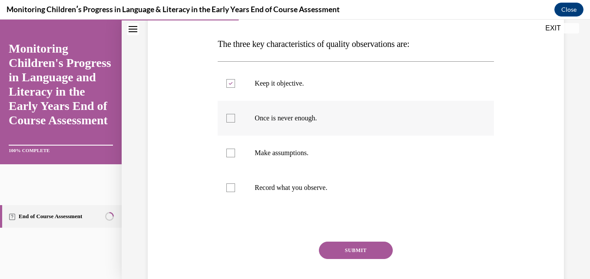
checkbox input "true"
click at [227, 192] on label "Record what you observe." at bounding box center [356, 187] width 276 height 35
click at [227, 192] on input "Record what you observe." at bounding box center [230, 187] width 9 height 9
checkbox input "true"
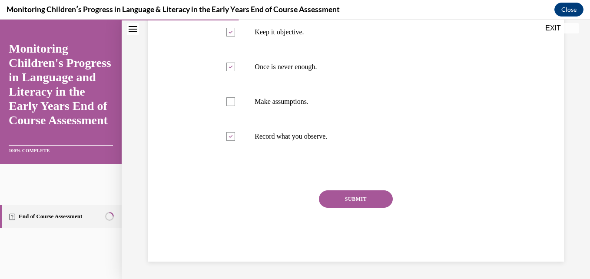
click at [341, 202] on button "SUBMIT" at bounding box center [356, 198] width 74 height 17
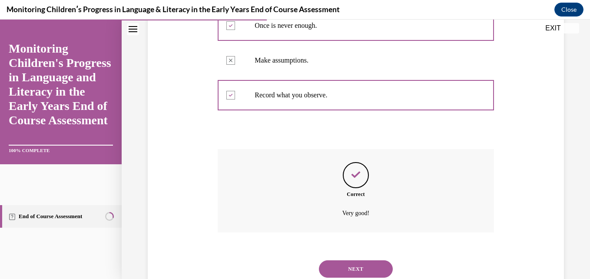
scroll to position [252, 0]
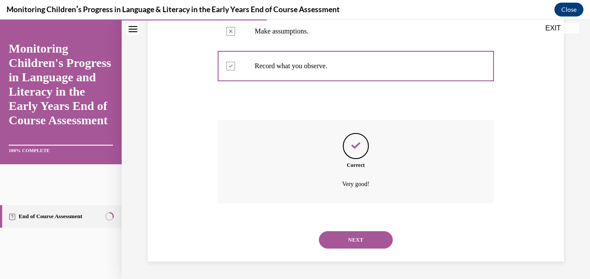
click at [347, 238] on button "NEXT" at bounding box center [356, 239] width 74 height 17
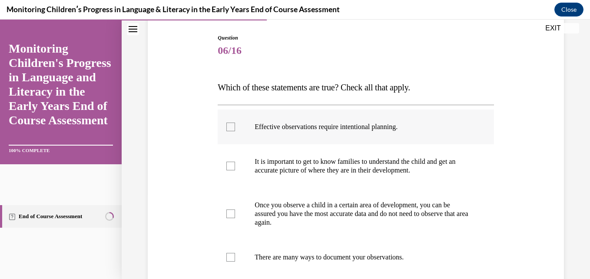
scroll to position [130, 0]
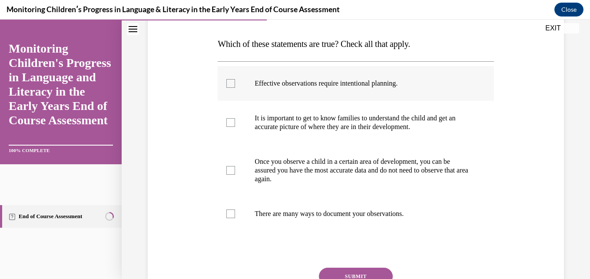
click at [227, 89] on label "Effective observations require intentional planning." at bounding box center [356, 83] width 276 height 35
click at [227, 88] on input "Effective observations require intentional planning." at bounding box center [230, 83] width 9 height 9
checkbox input "true"
click at [232, 126] on div at bounding box center [230, 122] width 9 height 9
click at [232, 126] on input "It is important to get to know families to understand the child and get an accu…" at bounding box center [230, 122] width 9 height 9
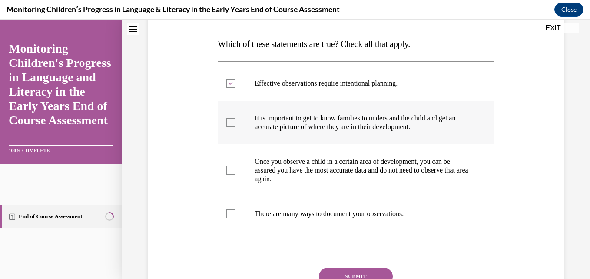
checkbox input "true"
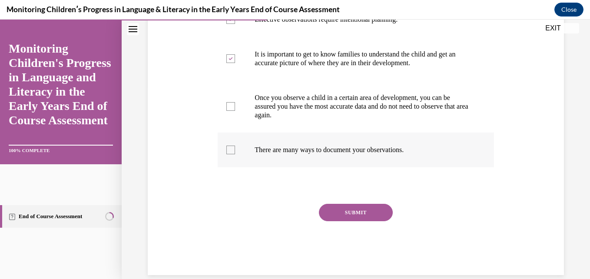
scroll to position [208, 0]
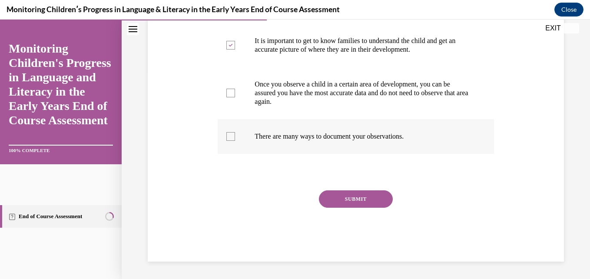
click at [231, 139] on div at bounding box center [230, 136] width 9 height 9
click at [231, 139] on input "There are many ways to document your observations." at bounding box center [230, 136] width 9 height 9
checkbox input "true"
click at [371, 194] on button "SUBMIT" at bounding box center [356, 198] width 74 height 17
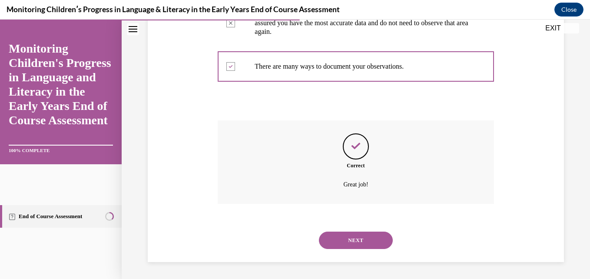
scroll to position [278, 0]
click at [352, 238] on button "NEXT" at bounding box center [356, 239] width 74 height 17
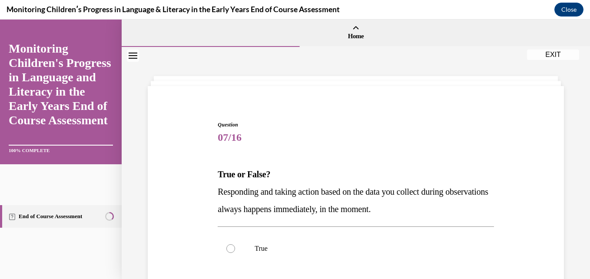
scroll to position [87, 0]
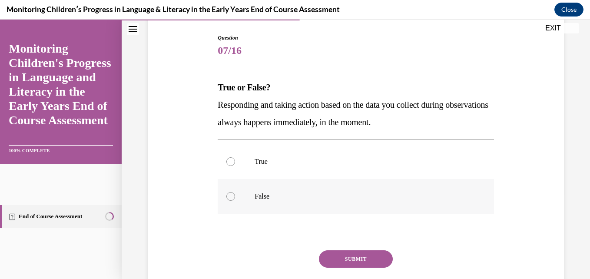
click at [276, 192] on p "False" at bounding box center [363, 196] width 217 height 9
click at [235, 192] on input "False" at bounding box center [230, 196] width 9 height 9
radio input "true"
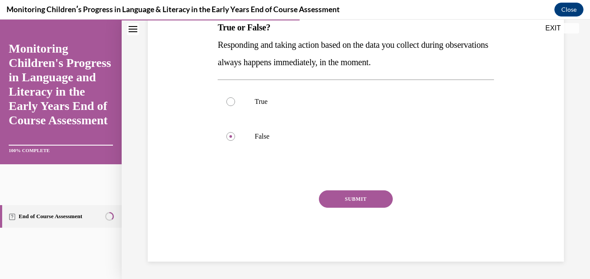
click at [344, 203] on button "SUBMIT" at bounding box center [356, 198] width 74 height 17
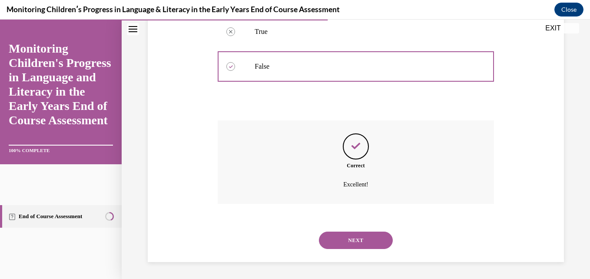
scroll to position [217, 0]
click at [342, 235] on button "NEXT" at bounding box center [356, 239] width 74 height 17
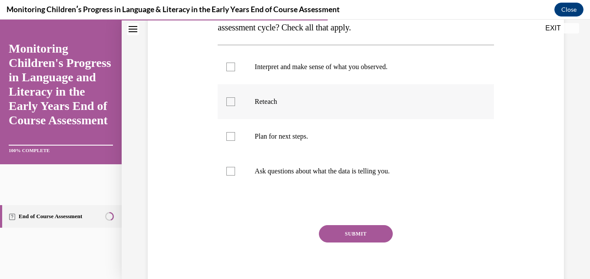
scroll to position [174, 0]
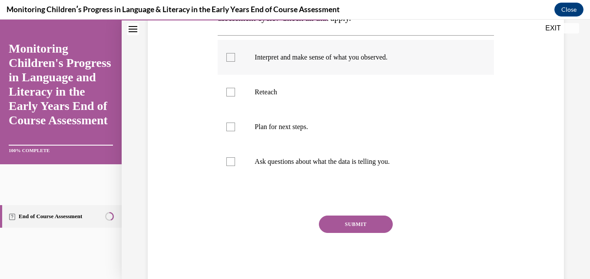
click at [231, 56] on div at bounding box center [230, 57] width 9 height 9
click at [231, 56] on input "Interpret and make sense of what you observed." at bounding box center [230, 57] width 9 height 9
checkbox input "true"
click at [227, 160] on div at bounding box center [230, 161] width 9 height 9
click at [227, 160] on input "Ask questions about what the data is telling you." at bounding box center [230, 161] width 9 height 9
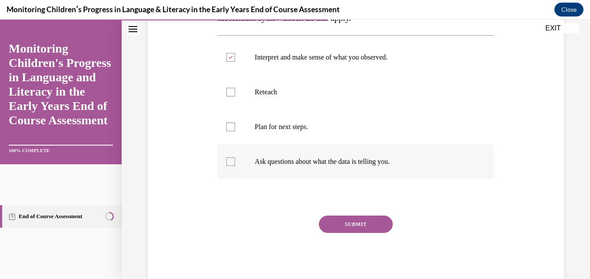
checkbox input "true"
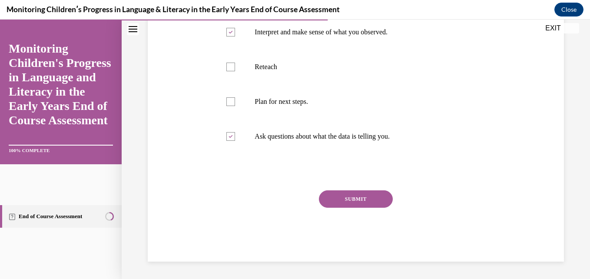
click at [345, 202] on button "SUBMIT" at bounding box center [356, 198] width 74 height 17
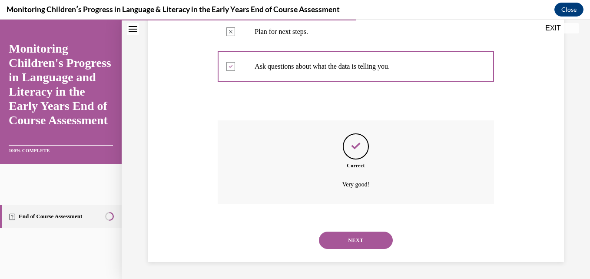
scroll to position [269, 0]
click at [353, 235] on button "NEXT" at bounding box center [356, 239] width 74 height 17
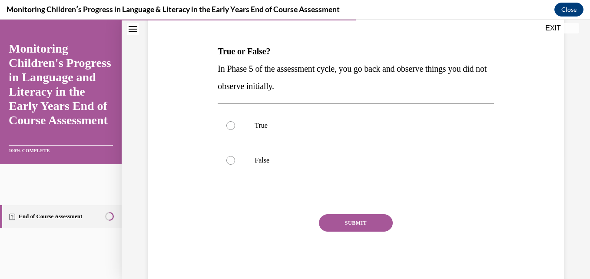
scroll to position [130, 0]
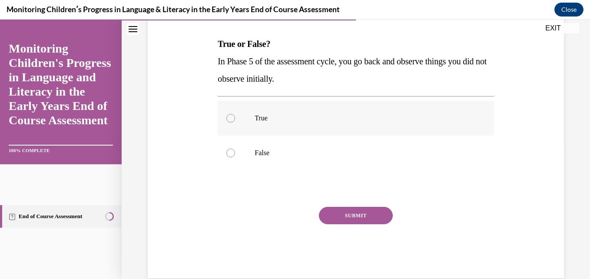
click at [255, 118] on p "True" at bounding box center [363, 118] width 217 height 9
click at [235, 118] on input "True" at bounding box center [230, 118] width 9 height 9
radio input "true"
click at [348, 215] on button "SUBMIT" at bounding box center [356, 215] width 74 height 17
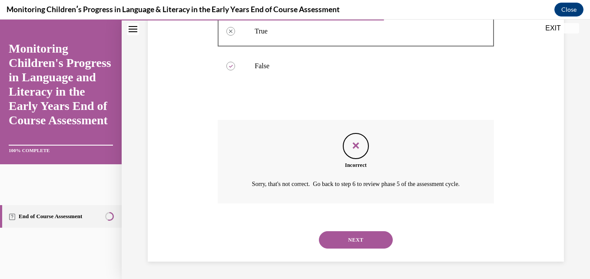
scroll to position [228, 0]
click at [348, 232] on button "NEXT" at bounding box center [356, 239] width 74 height 17
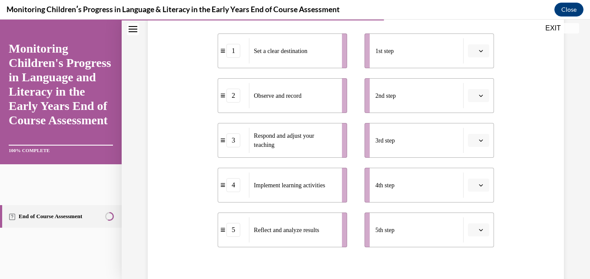
scroll to position [165, 0]
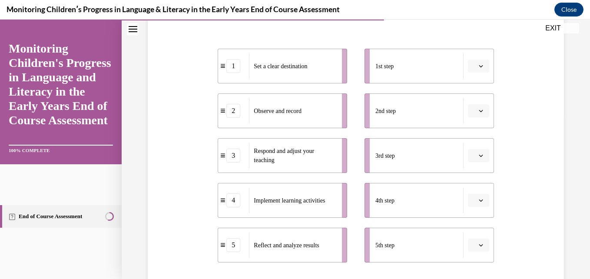
click at [474, 62] on button "button" at bounding box center [478, 66] width 21 height 13
click at [470, 103] on span "1" at bounding box center [469, 102] width 3 height 7
click at [472, 200] on button "button" at bounding box center [478, 200] width 21 height 13
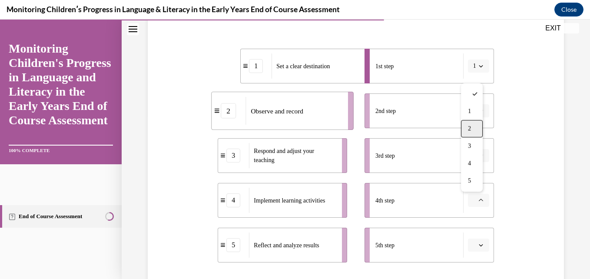
click at [476, 126] on div "2" at bounding box center [472, 128] width 22 height 17
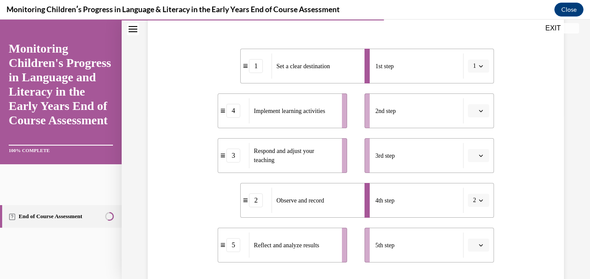
click at [479, 110] on icon "button" at bounding box center [481, 111] width 4 height 4
click at [466, 193] on div "4" at bounding box center [472, 199] width 22 height 17
click at [479, 154] on icon "button" at bounding box center [481, 155] width 4 height 4
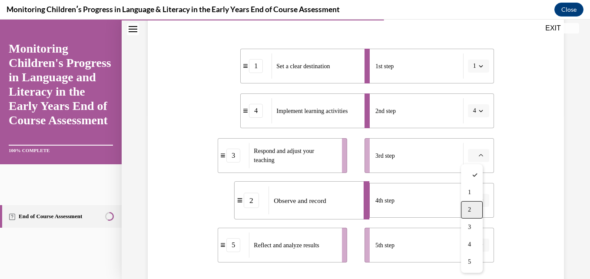
click at [467, 210] on div "2" at bounding box center [472, 209] width 22 height 17
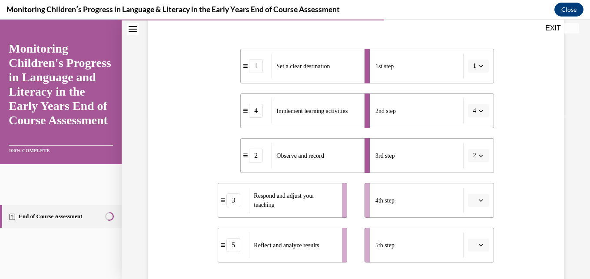
click at [319, 249] on span "Reflect and analyze results" at bounding box center [286, 245] width 65 height 9
click at [479, 201] on icon "button" at bounding box center [481, 200] width 4 height 4
click at [477, 160] on div "4" at bounding box center [472, 163] width 22 height 17
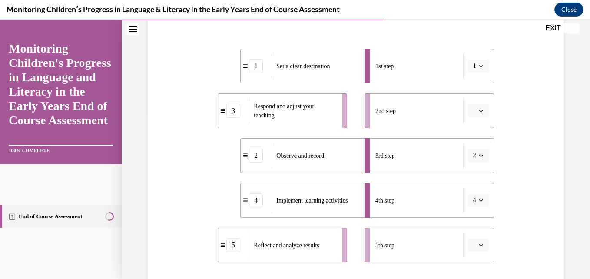
click at [478, 108] on span "button" at bounding box center [481, 111] width 6 height 6
click at [469, 195] on div "4" at bounding box center [472, 199] width 22 height 17
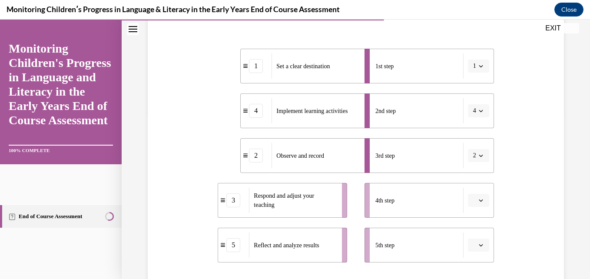
click at [473, 197] on button "button" at bounding box center [478, 200] width 21 height 13
click at [471, 183] on span "5" at bounding box center [469, 180] width 3 height 7
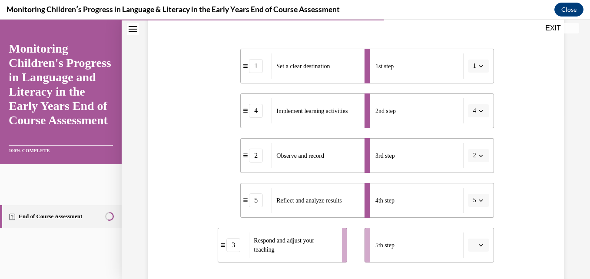
click at [478, 242] on span "button" at bounding box center [481, 245] width 6 height 6
click at [473, 195] on div "3" at bounding box center [472, 190] width 22 height 17
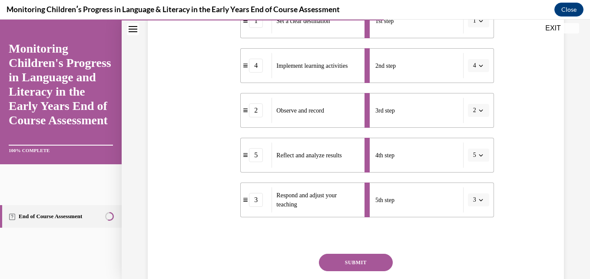
scroll to position [273, 0]
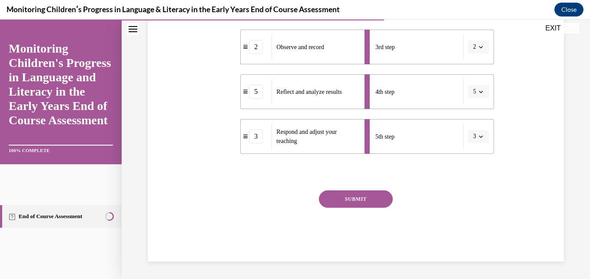
click at [384, 198] on button "SUBMIT" at bounding box center [356, 198] width 74 height 17
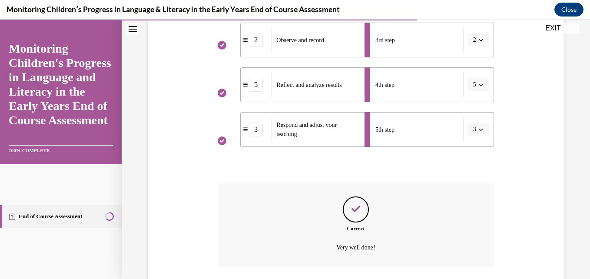
scroll to position [344, 0]
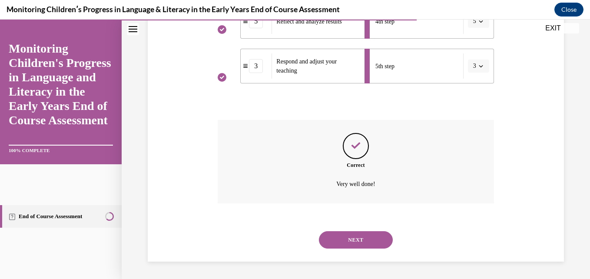
click at [352, 234] on button "NEXT" at bounding box center [356, 239] width 74 height 17
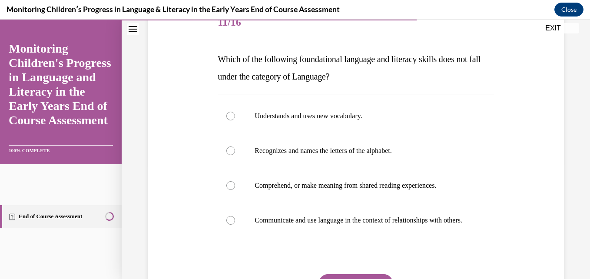
scroll to position [130, 0]
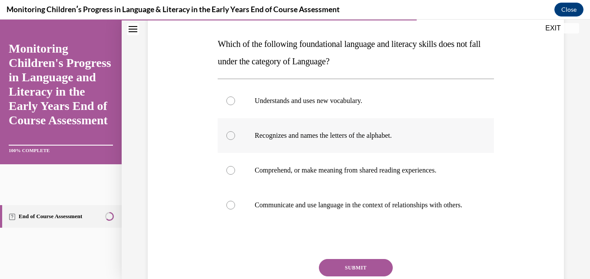
click at [232, 134] on div at bounding box center [230, 135] width 9 height 9
click at [232, 134] on input "Recognizes and names the letters of the alphabet." at bounding box center [230, 135] width 9 height 9
radio input "true"
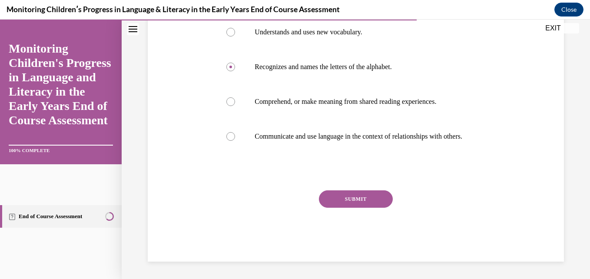
click at [371, 192] on button "SUBMIT" at bounding box center [356, 198] width 74 height 17
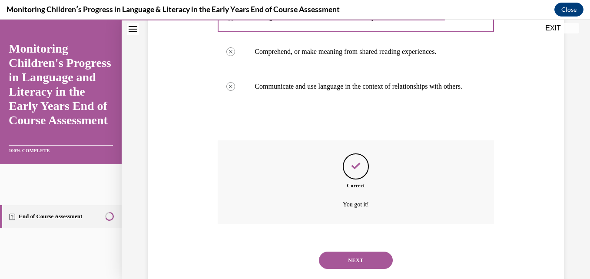
scroll to position [278, 0]
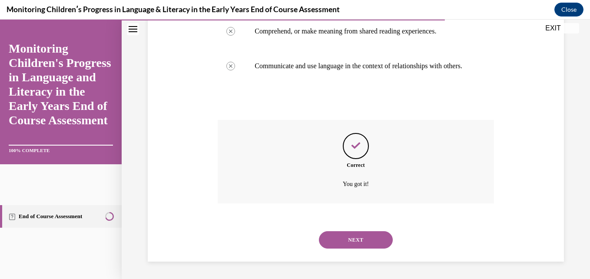
click at [339, 236] on button "NEXT" at bounding box center [356, 239] width 74 height 17
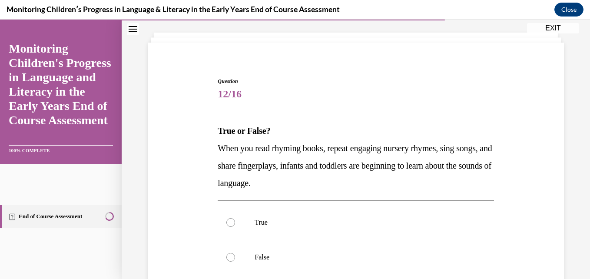
scroll to position [87, 0]
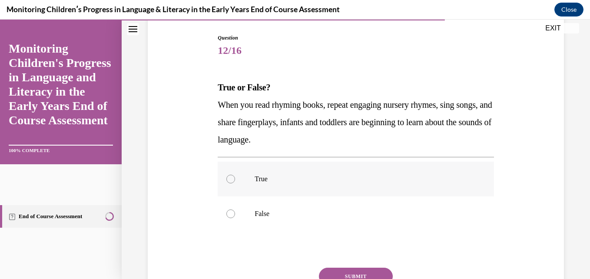
click at [235, 181] on label "True" at bounding box center [356, 179] width 276 height 35
click at [235, 181] on input "True" at bounding box center [230, 179] width 9 height 9
radio input "true"
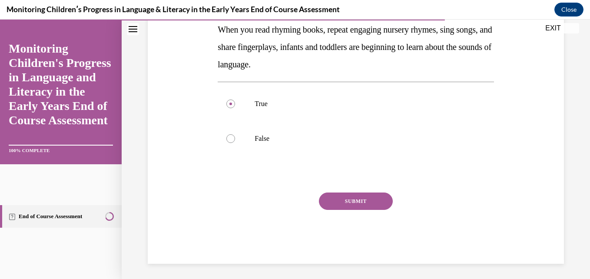
scroll to position [164, 0]
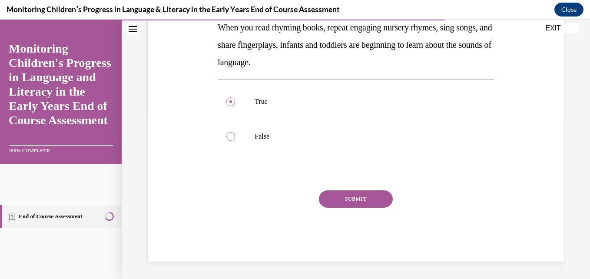
drag, startPoint x: 339, startPoint y: 189, endPoint x: 340, endPoint y: 195, distance: 5.7
click at [340, 192] on div "Question 12/16 True or False? When you read rhyming books, repeat engaging nurs…" at bounding box center [356, 109] width 276 height 305
click at [340, 195] on button "SUBMIT" at bounding box center [356, 198] width 74 height 17
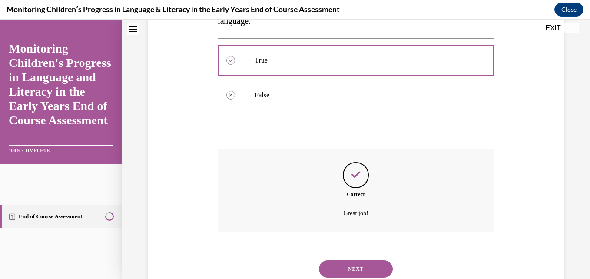
scroll to position [235, 0]
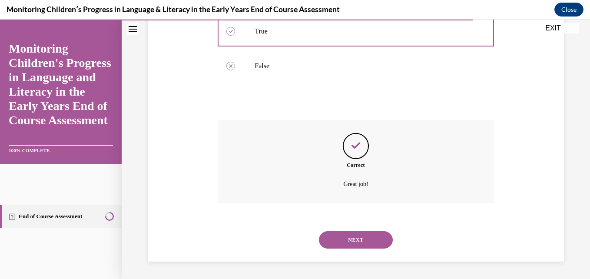
click at [346, 240] on button "NEXT" at bounding box center [356, 239] width 74 height 17
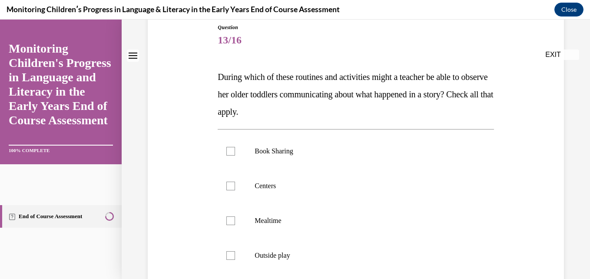
scroll to position [130, 0]
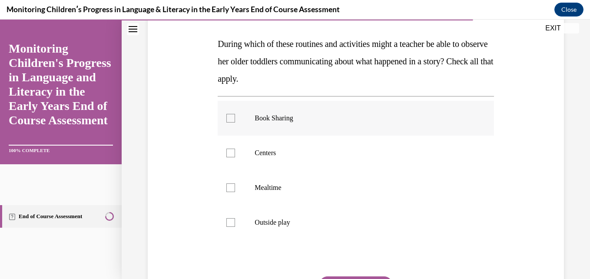
click at [227, 120] on div at bounding box center [230, 118] width 9 height 9
click at [227, 120] on input "Book Sharing" at bounding box center [230, 118] width 9 height 9
checkbox input "true"
click at [228, 156] on div at bounding box center [230, 153] width 9 height 9
click at [228, 156] on input "Centers" at bounding box center [230, 153] width 9 height 9
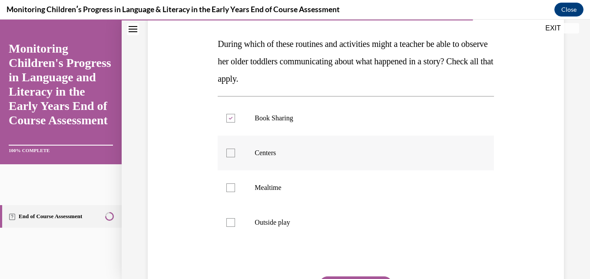
checkbox input "true"
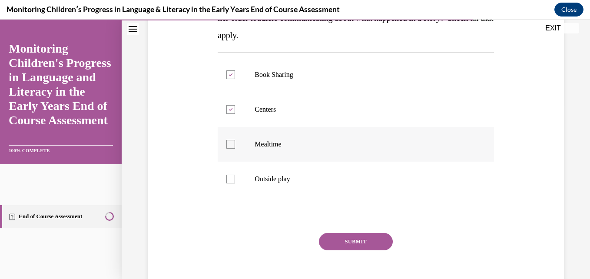
click at [231, 145] on div at bounding box center [230, 144] width 9 height 9
click at [231, 145] on input "Mealtime" at bounding box center [230, 144] width 9 height 9
checkbox input "true"
click at [337, 245] on button "SUBMIT" at bounding box center [356, 241] width 74 height 17
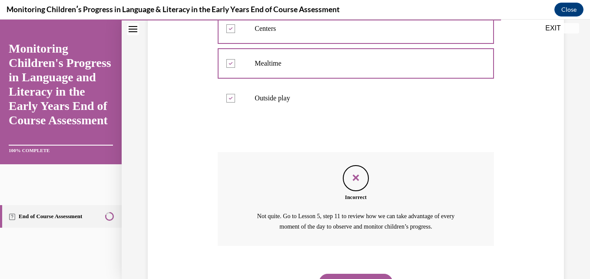
scroll to position [297, 0]
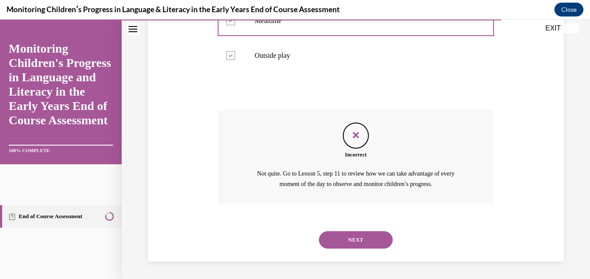
click at [351, 233] on button "NEXT" at bounding box center [356, 239] width 74 height 17
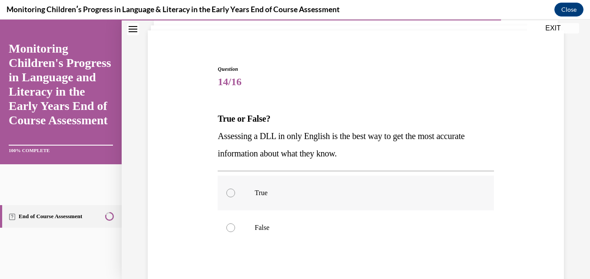
scroll to position [87, 0]
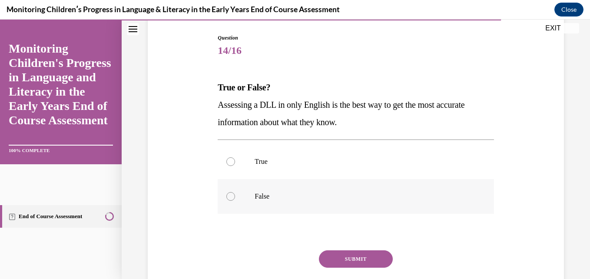
click at [280, 195] on p "False" at bounding box center [363, 196] width 217 height 9
click at [235, 195] on input "False" at bounding box center [230, 196] width 9 height 9
radio input "true"
click at [361, 263] on button "SUBMIT" at bounding box center [356, 258] width 74 height 17
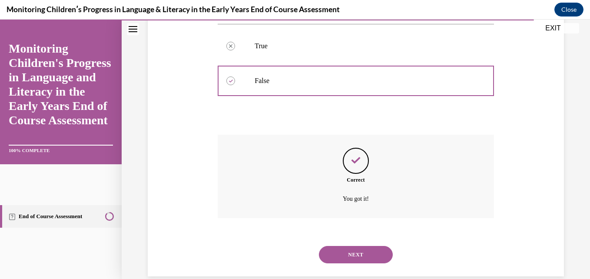
scroll to position [217, 0]
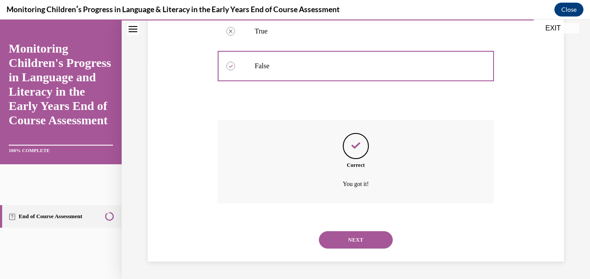
click at [356, 238] on button "NEXT" at bounding box center [356, 239] width 74 height 17
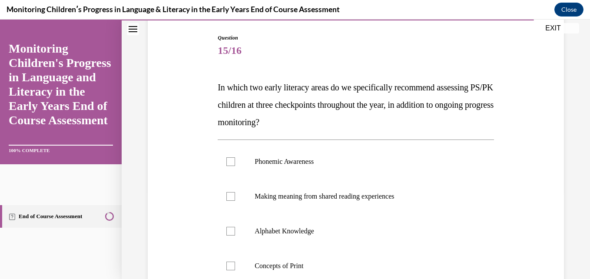
scroll to position [130, 0]
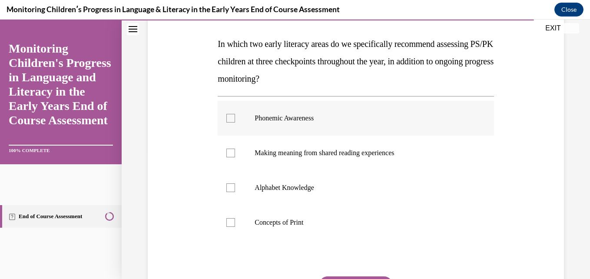
click at [230, 118] on div at bounding box center [230, 118] width 9 height 9
click at [230, 118] on input "Phonemic Awareness" at bounding box center [230, 118] width 9 height 9
checkbox input "true"
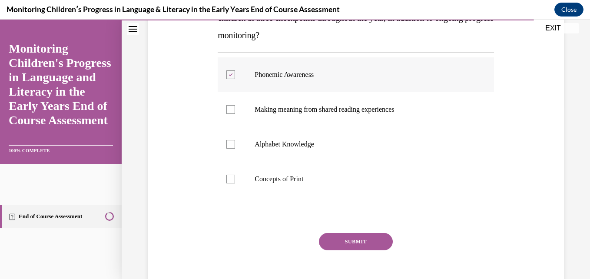
scroll to position [216, 0]
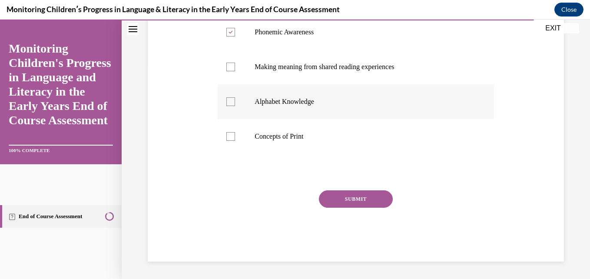
click at [228, 103] on div at bounding box center [230, 101] width 9 height 9
click at [228, 103] on input "Alphabet Knowledge" at bounding box center [230, 101] width 9 height 9
checkbox input "true"
click at [359, 196] on button "SUBMIT" at bounding box center [356, 198] width 74 height 17
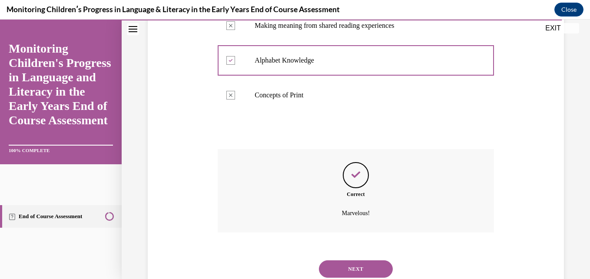
scroll to position [287, 0]
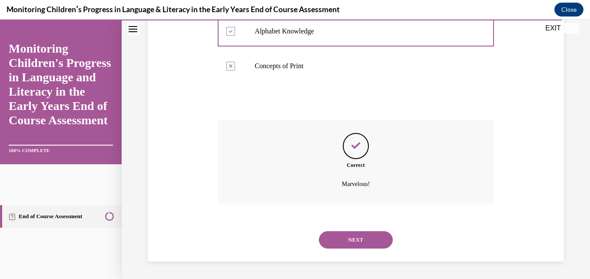
click at [361, 235] on button "NEXT" at bounding box center [356, 239] width 74 height 17
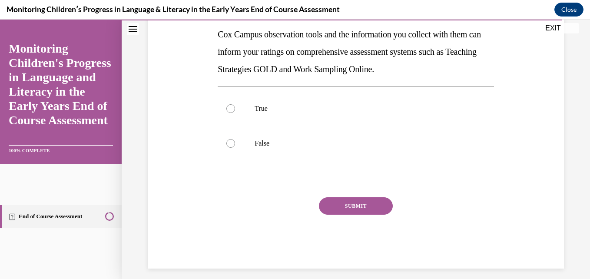
scroll to position [164, 0]
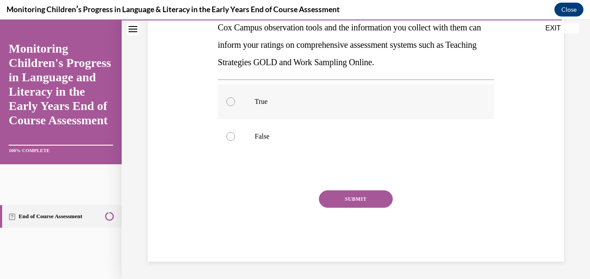
click at [295, 103] on p "True" at bounding box center [363, 101] width 217 height 9
click at [235, 103] on input "True" at bounding box center [230, 101] width 9 height 9
radio input "true"
click at [369, 197] on button "SUBMIT" at bounding box center [356, 198] width 74 height 17
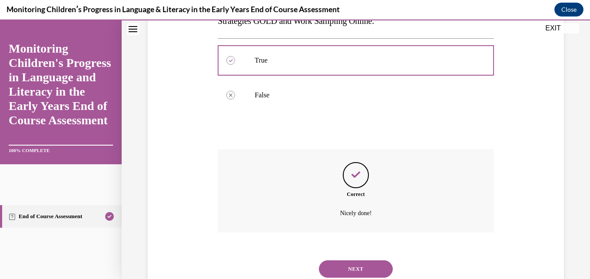
scroll to position [235, 0]
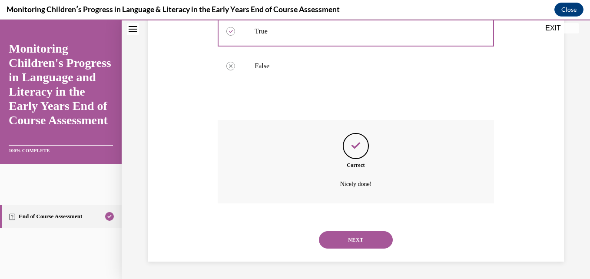
click at [358, 235] on button "NEXT" at bounding box center [356, 239] width 74 height 17
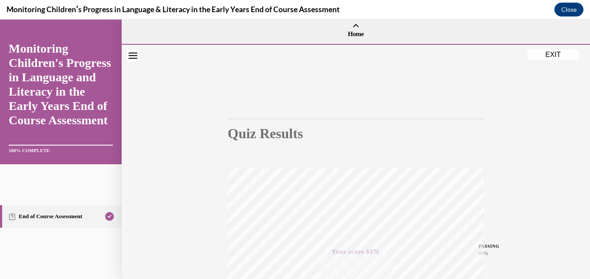
scroll to position [0, 0]
click at [545, 50] on button "EXIT" at bounding box center [553, 55] width 52 height 10
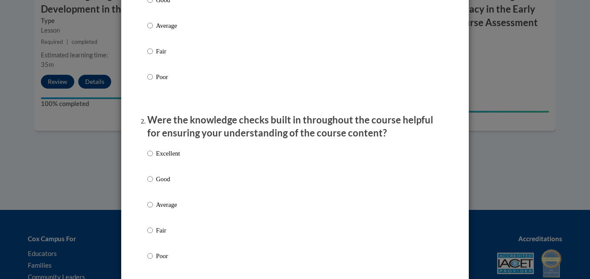
scroll to position [87, 0]
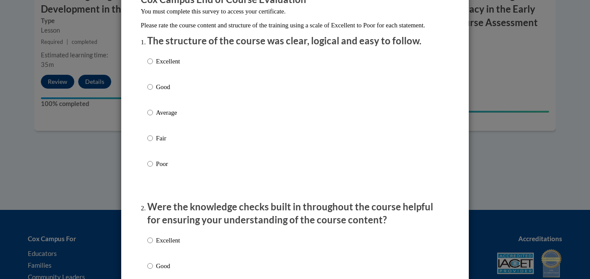
click at [161, 92] on p "Good" at bounding box center [168, 87] width 24 height 10
click at [153, 92] on input "Good" at bounding box center [150, 87] width 6 height 10
radio input "true"
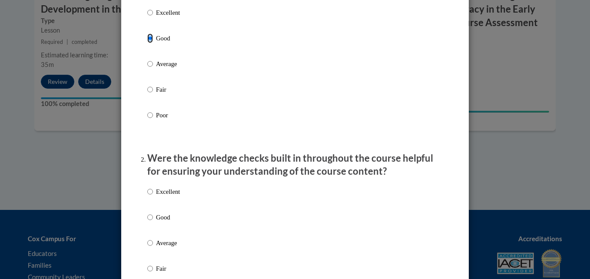
scroll to position [174, 0]
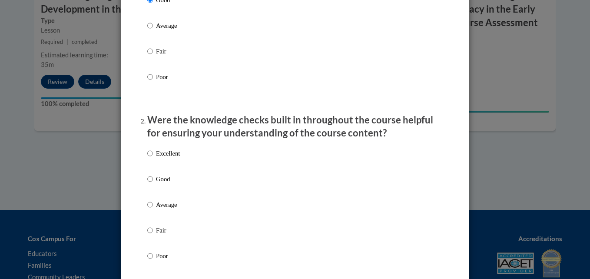
click at [161, 182] on div "Excellent Good Average Fair Poor" at bounding box center [163, 211] width 33 height 135
click at [161, 184] on p "Good" at bounding box center [168, 179] width 24 height 10
click at [153, 184] on input "Good" at bounding box center [150, 179] width 6 height 10
radio input "true"
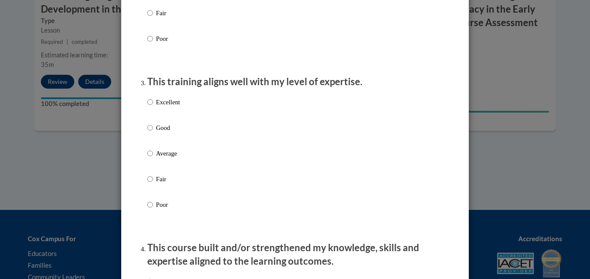
scroll to position [565, 0]
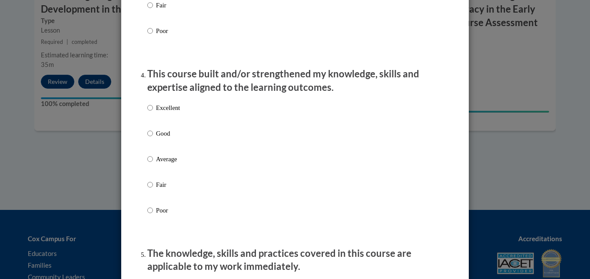
click at [160, 138] on p "Good" at bounding box center [168, 134] width 24 height 10
click at [153, 138] on input "Good" at bounding box center [150, 134] width 6 height 10
radio input "true"
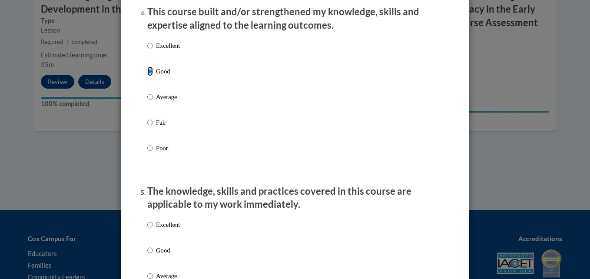
scroll to position [782, 0]
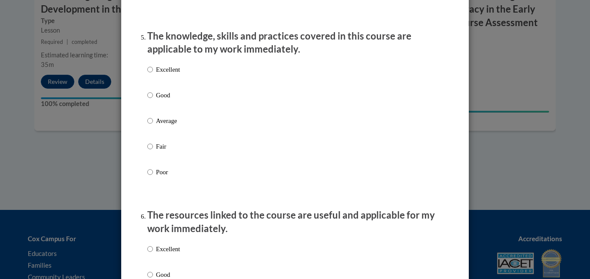
click at [161, 100] on p "Good" at bounding box center [168, 95] width 24 height 10
click at [153, 100] on input "Good" at bounding box center [150, 95] width 6 height 10
radio input "true"
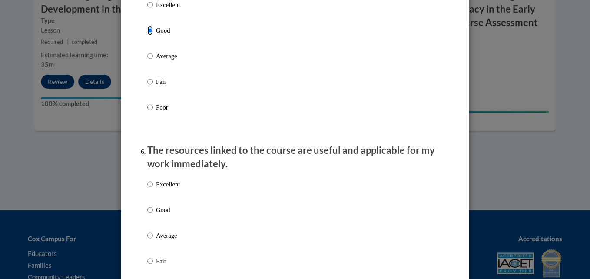
scroll to position [956, 0]
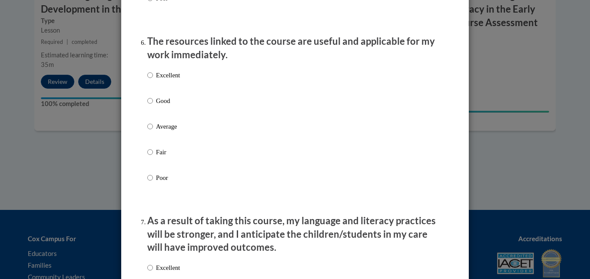
click at [165, 106] on p "Good" at bounding box center [168, 101] width 24 height 10
click at [153, 106] on input "Good" at bounding box center [150, 101] width 6 height 10
radio input "true"
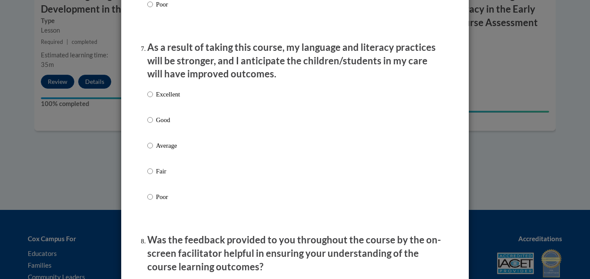
scroll to position [1129, 0]
click at [159, 124] on p "Good" at bounding box center [168, 120] width 24 height 10
click at [153, 124] on input "Good" at bounding box center [150, 120] width 6 height 10
radio input "true"
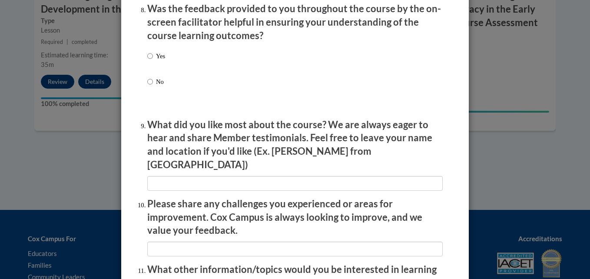
scroll to position [1347, 0]
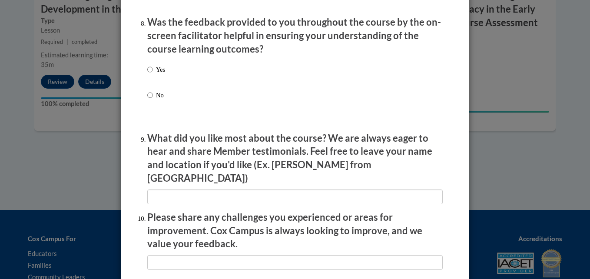
click at [152, 76] on label "Yes" at bounding box center [156, 76] width 18 height 23
click at [152, 74] on input "Yes" at bounding box center [150, 70] width 6 height 10
radio input "true"
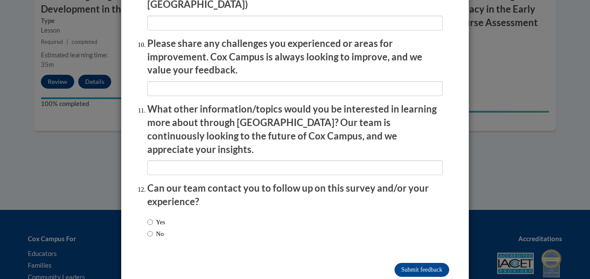
scroll to position [1526, 0]
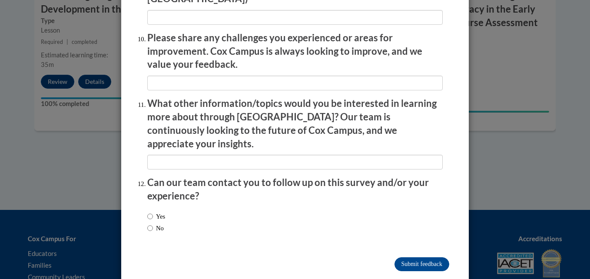
click at [157, 212] on label "Yes" at bounding box center [156, 217] width 18 height 10
click at [153, 212] on input "Yes" at bounding box center [150, 217] width 6 height 10
radio input "true"
click at [408, 257] on input "Submit feedback" at bounding box center [421, 264] width 55 height 14
